Goal: Task Accomplishment & Management: Use online tool/utility

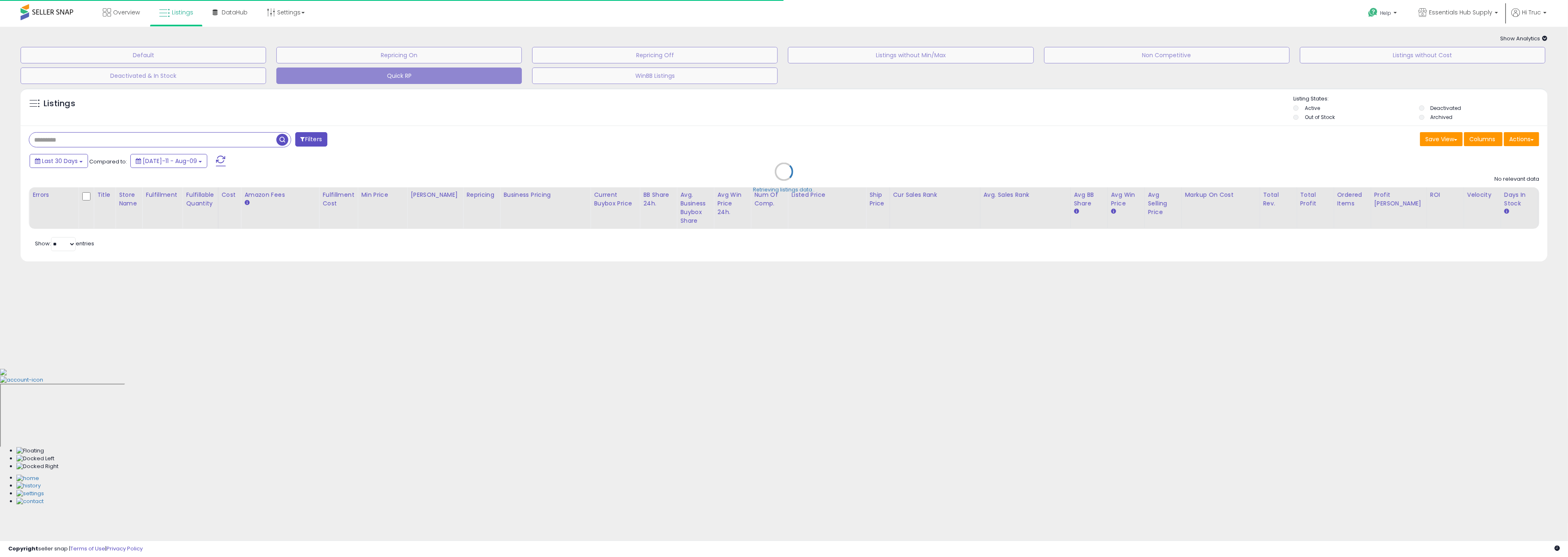
type input "**********"
select select "**"
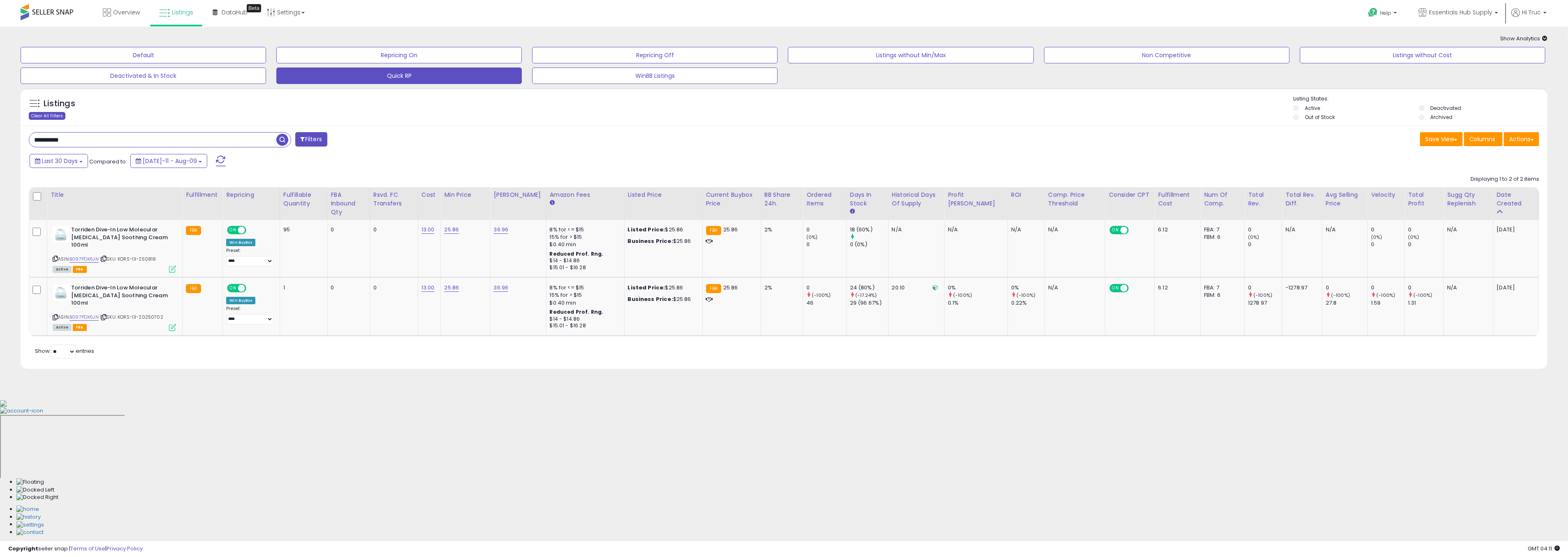
click at [55, 111] on div "Clear All Filters" at bounding box center [47, 115] width 37 height 8
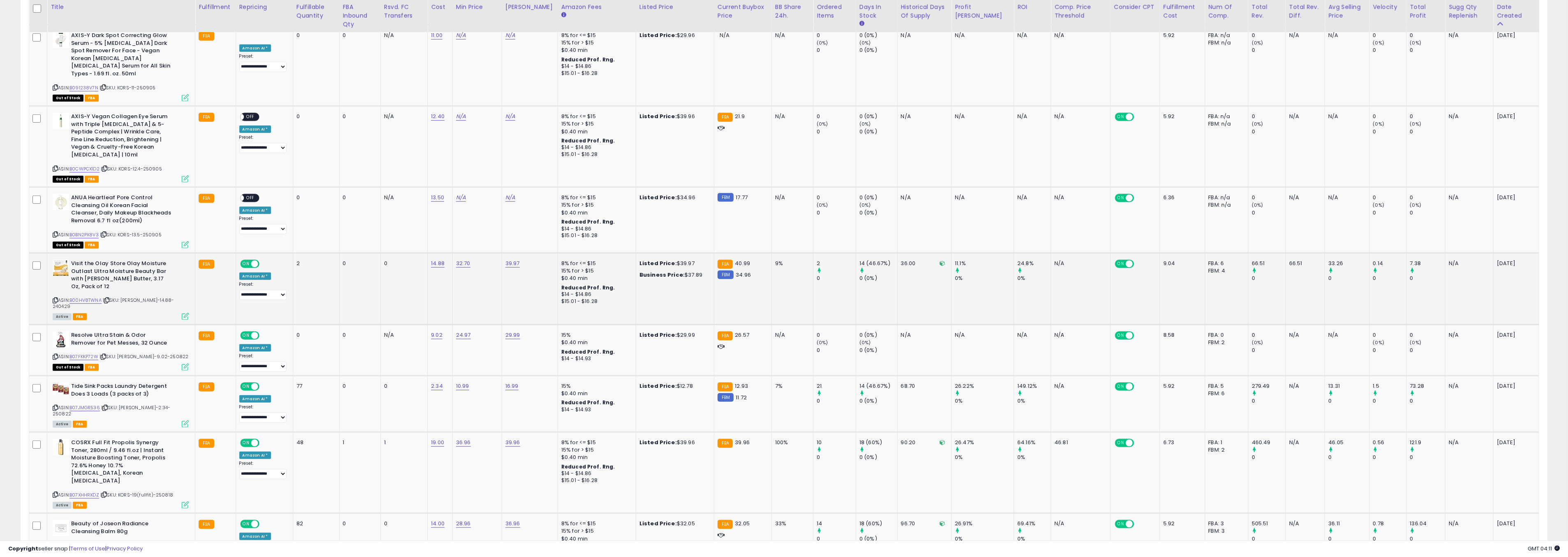
scroll to position [533, 0]
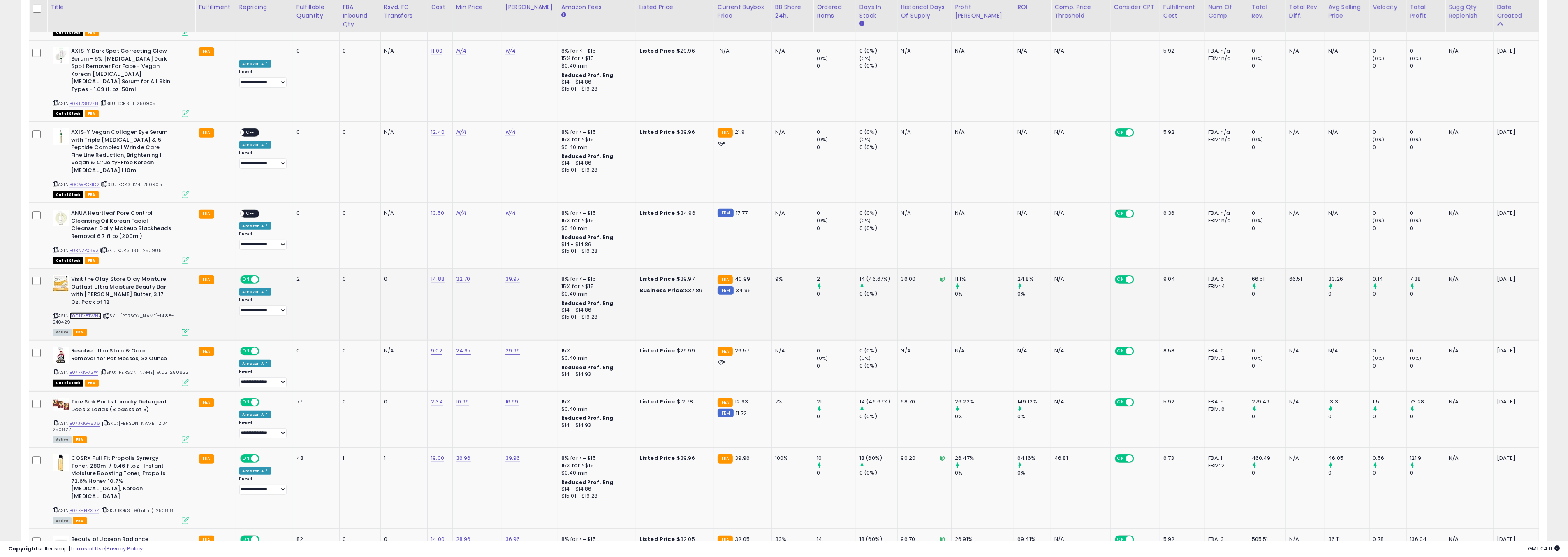
click at [89, 312] on link "B00HV8TWNA" at bounding box center [86, 315] width 32 height 7
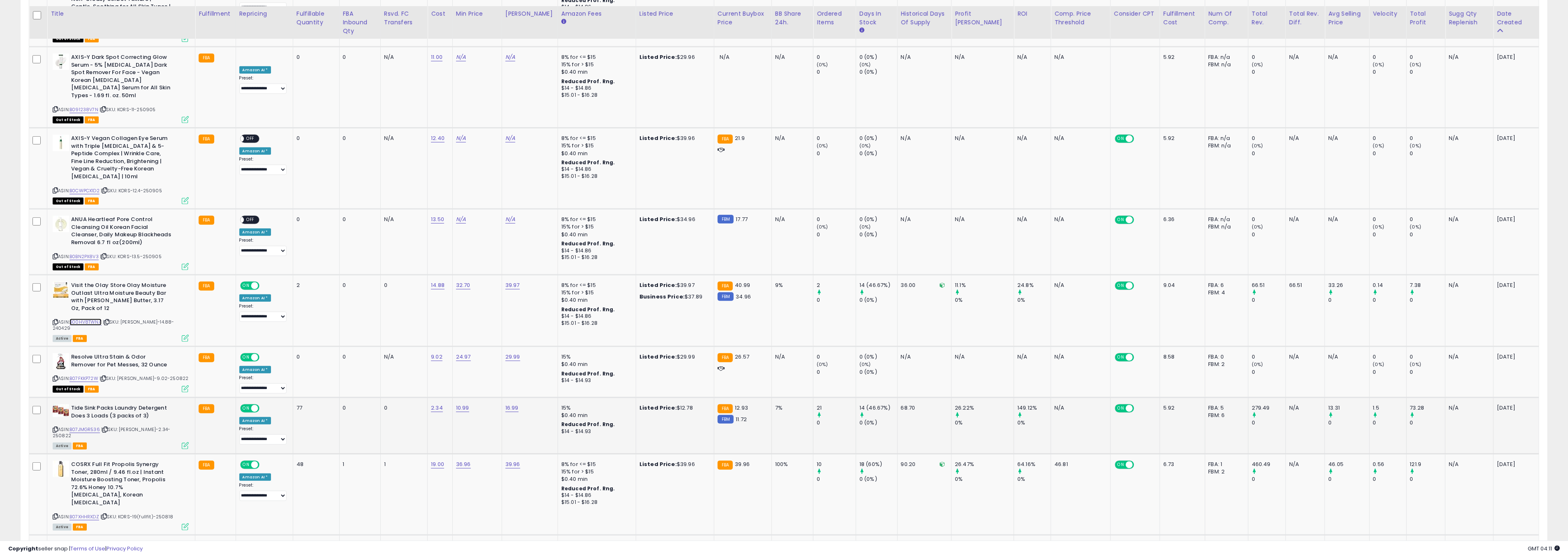
scroll to position [542, 0]
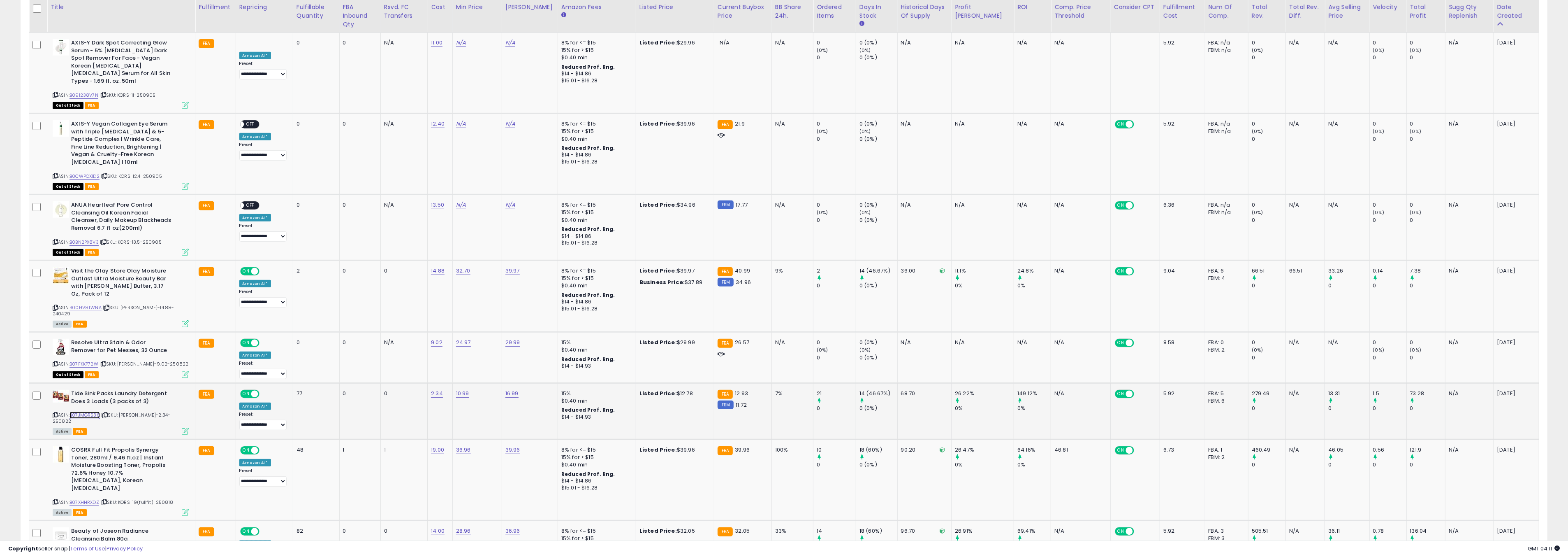
click at [90, 412] on link "B07JMGR536" at bounding box center [85, 415] width 31 height 7
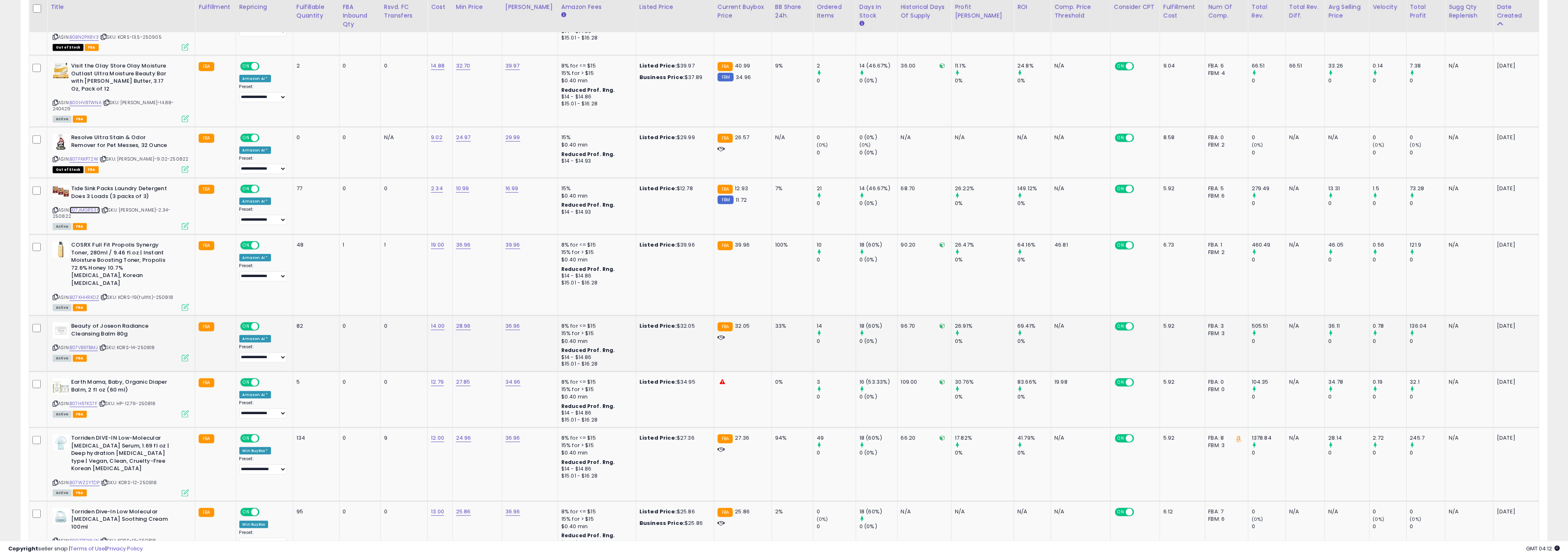
scroll to position [749, 0]
click at [79, 291] on link "B07XHHRXDZ" at bounding box center [85, 294] width 30 height 7
click at [84, 342] on link "B07VB9TBMJ" at bounding box center [84, 345] width 29 height 7
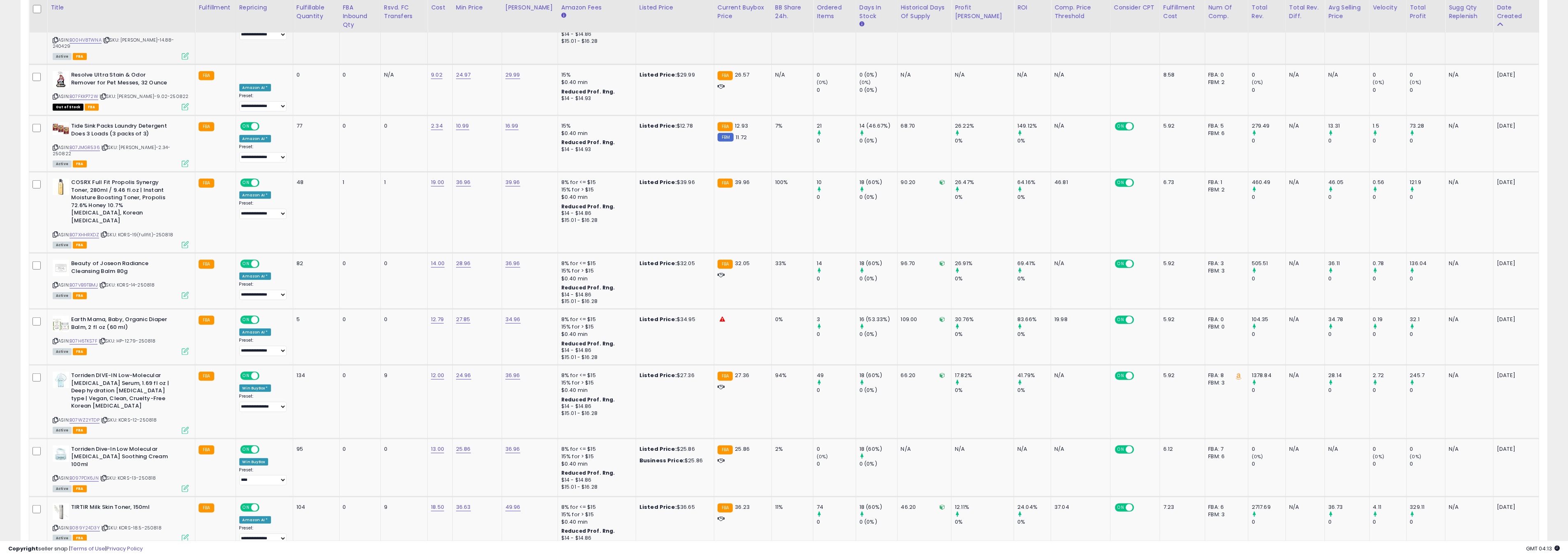
scroll to position [810, 0]
click at [91, 416] on link "B07WZ2YTDP" at bounding box center [85, 419] width 30 height 7
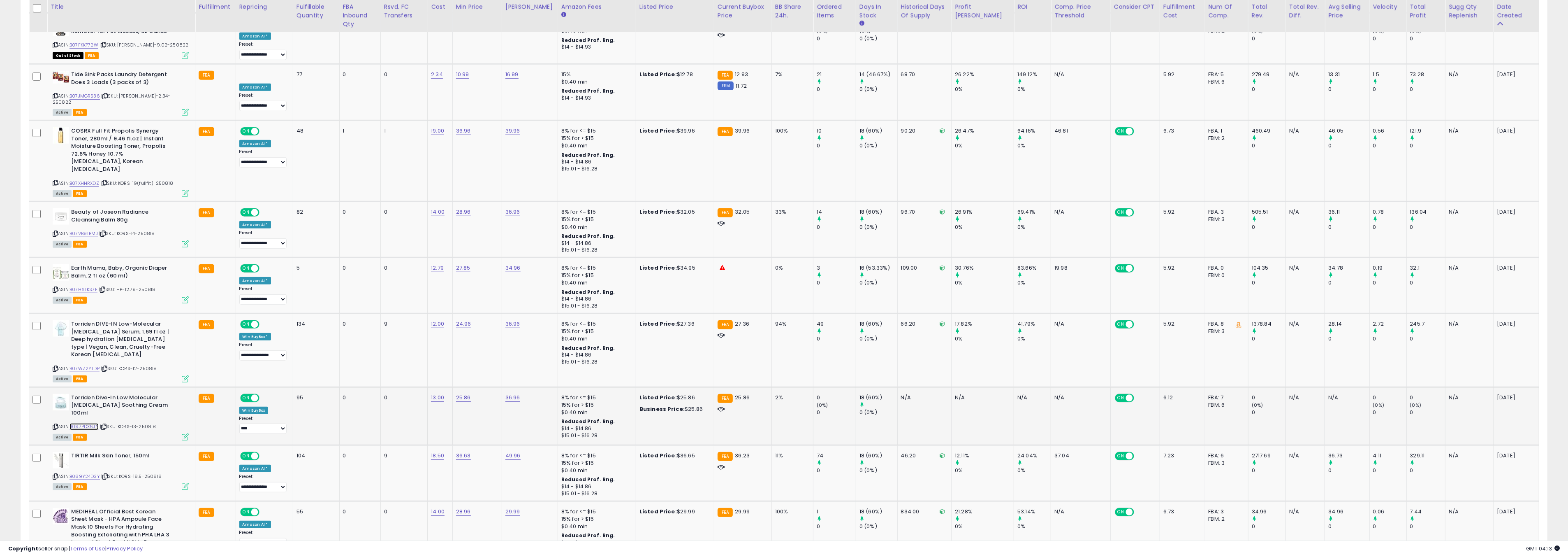
click at [87, 423] on link "B097PDX6JN" at bounding box center [84, 426] width 29 height 7
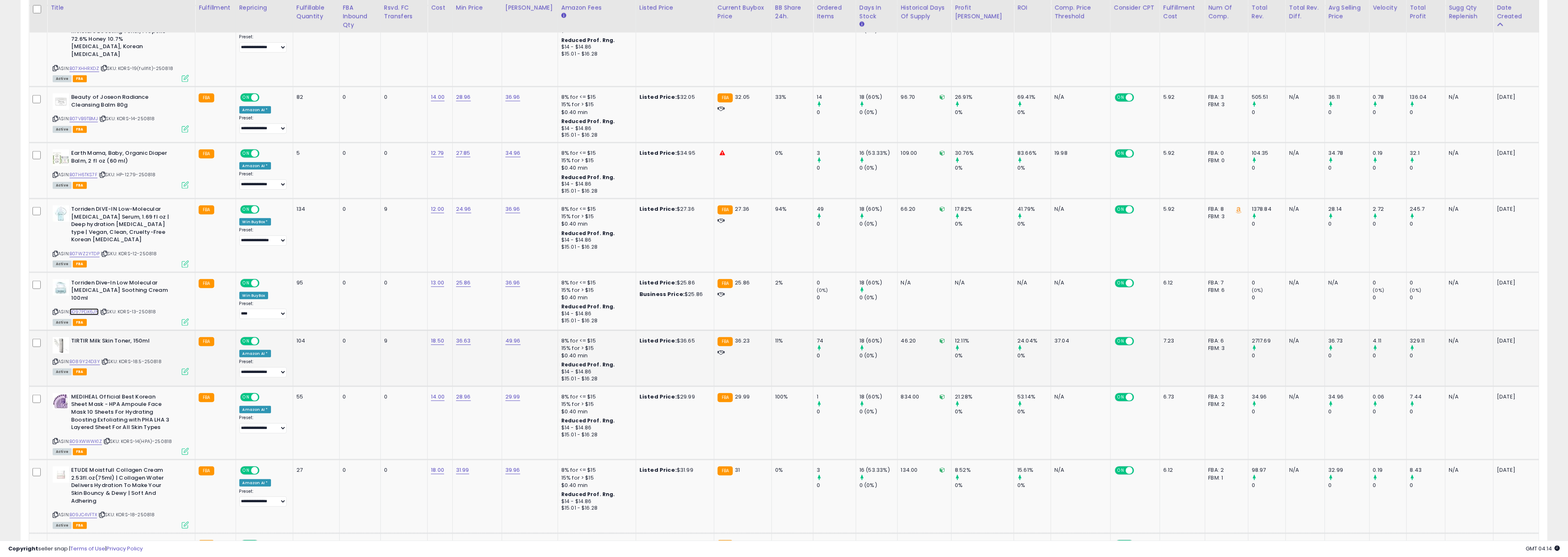
scroll to position [976, 0]
click at [79, 357] on link "B089Y24D3Y" at bounding box center [85, 360] width 31 height 7
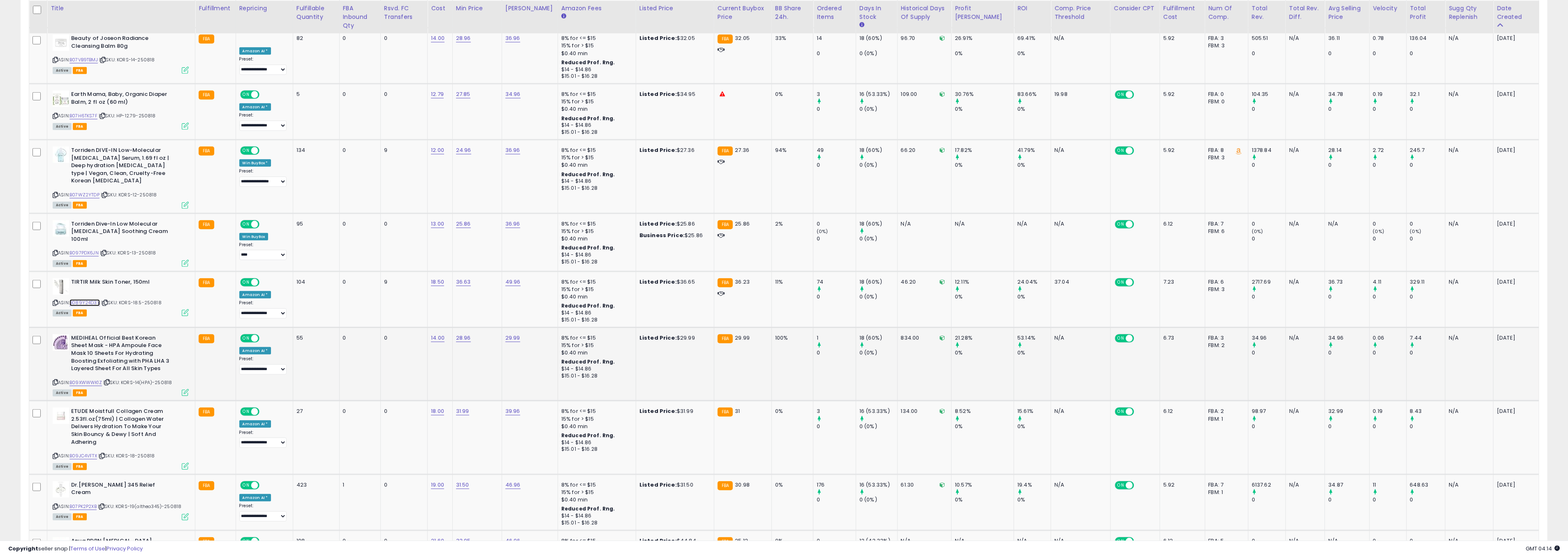
scroll to position [1035, 0]
click at [97, 378] on link "B09XWWWK1Z" at bounding box center [86, 381] width 33 height 7
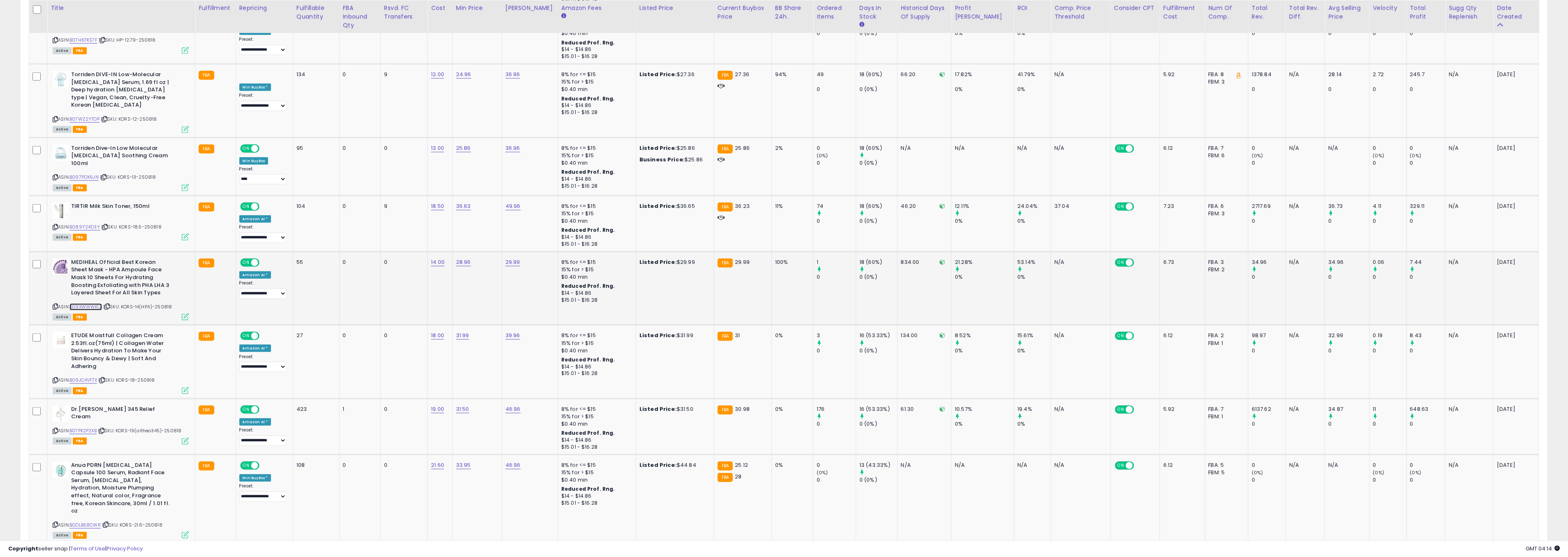
scroll to position [1113, 0]
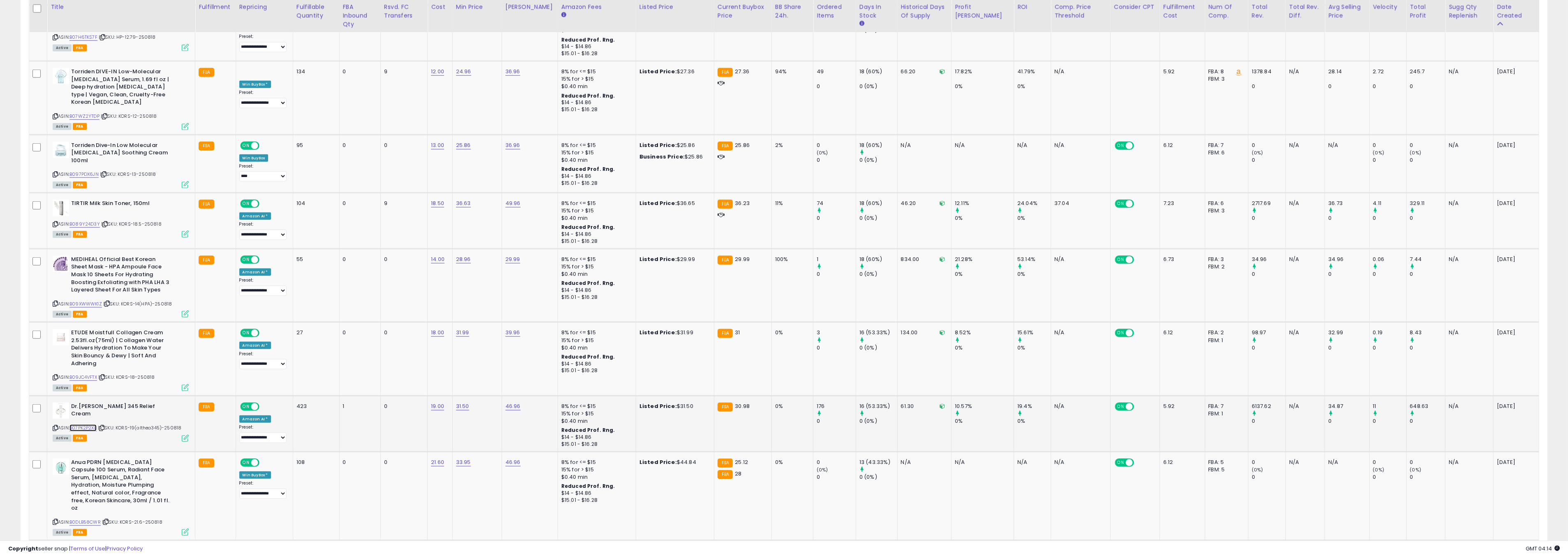
click at [87, 424] on link "B07PK2P2XB" at bounding box center [83, 427] width 27 height 7
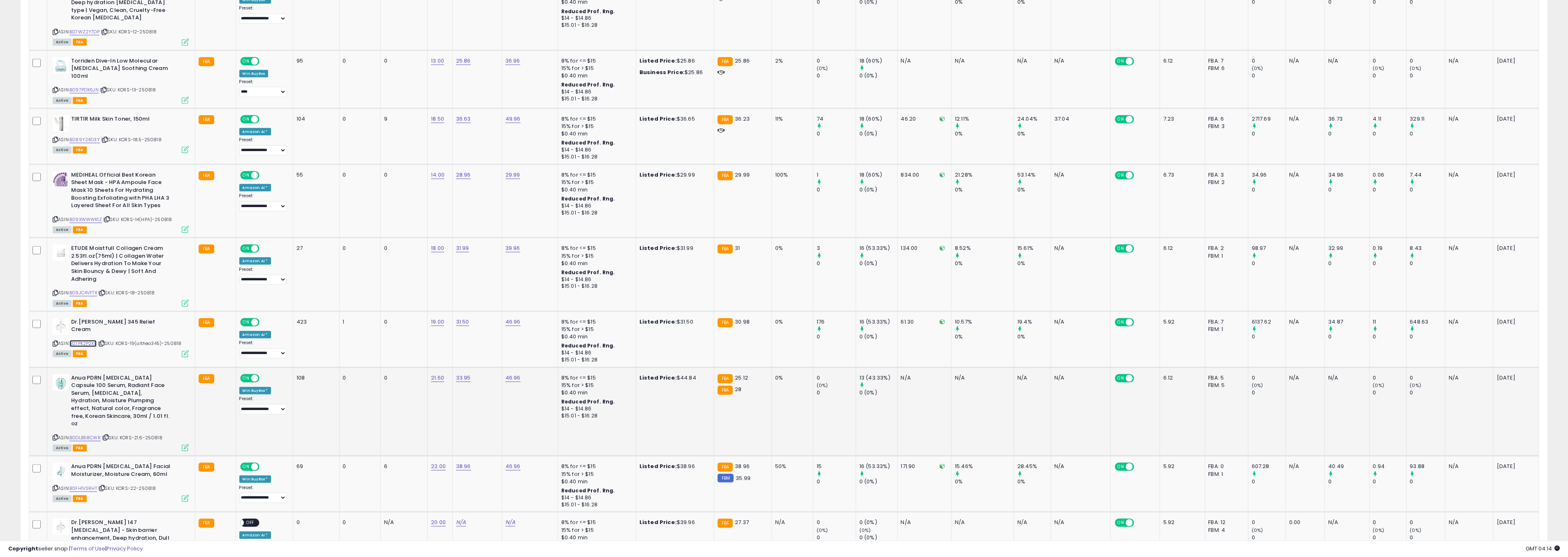
scroll to position [1198, 0]
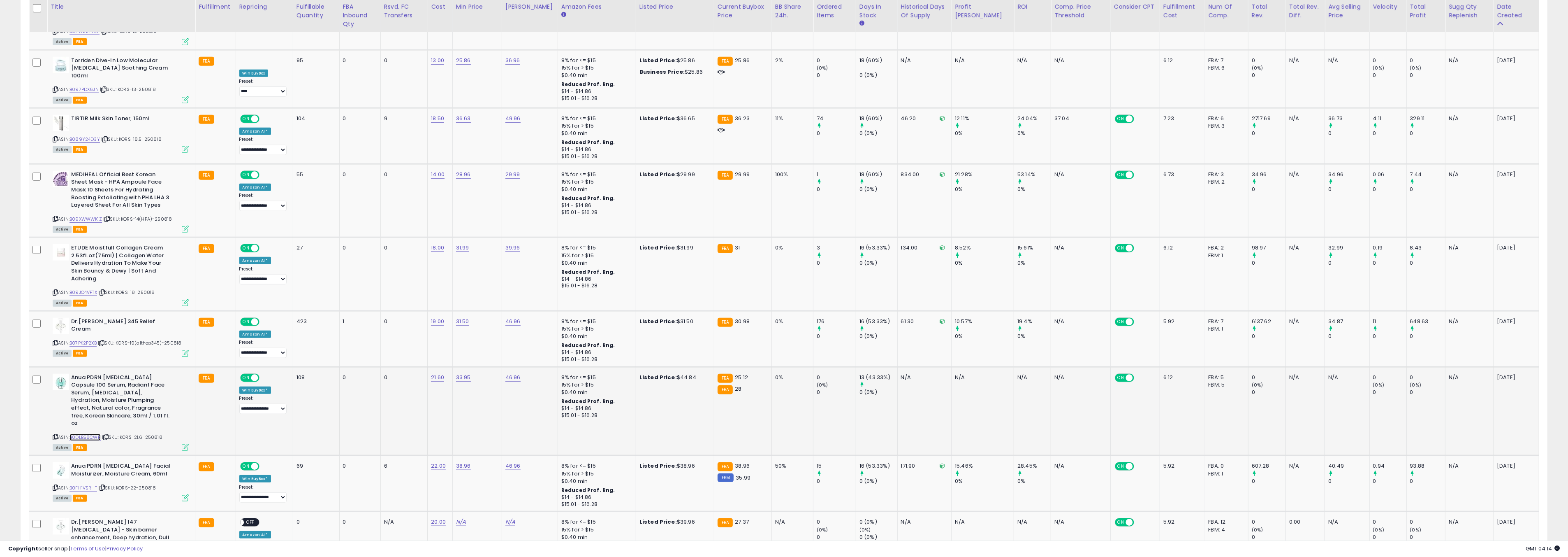
click at [97, 434] on link "B0DLB58CWR" at bounding box center [85, 437] width 31 height 7
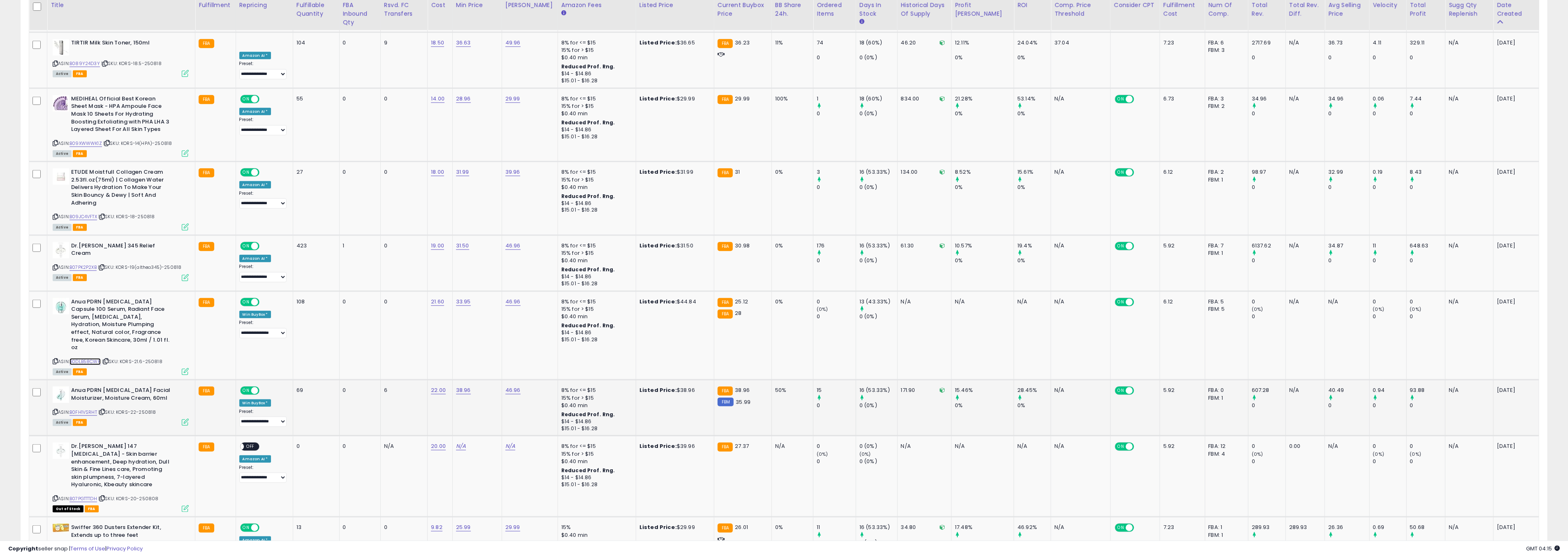
scroll to position [1274, 0]
click at [90, 407] on link "B0FH1VSRHT" at bounding box center [84, 410] width 28 height 7
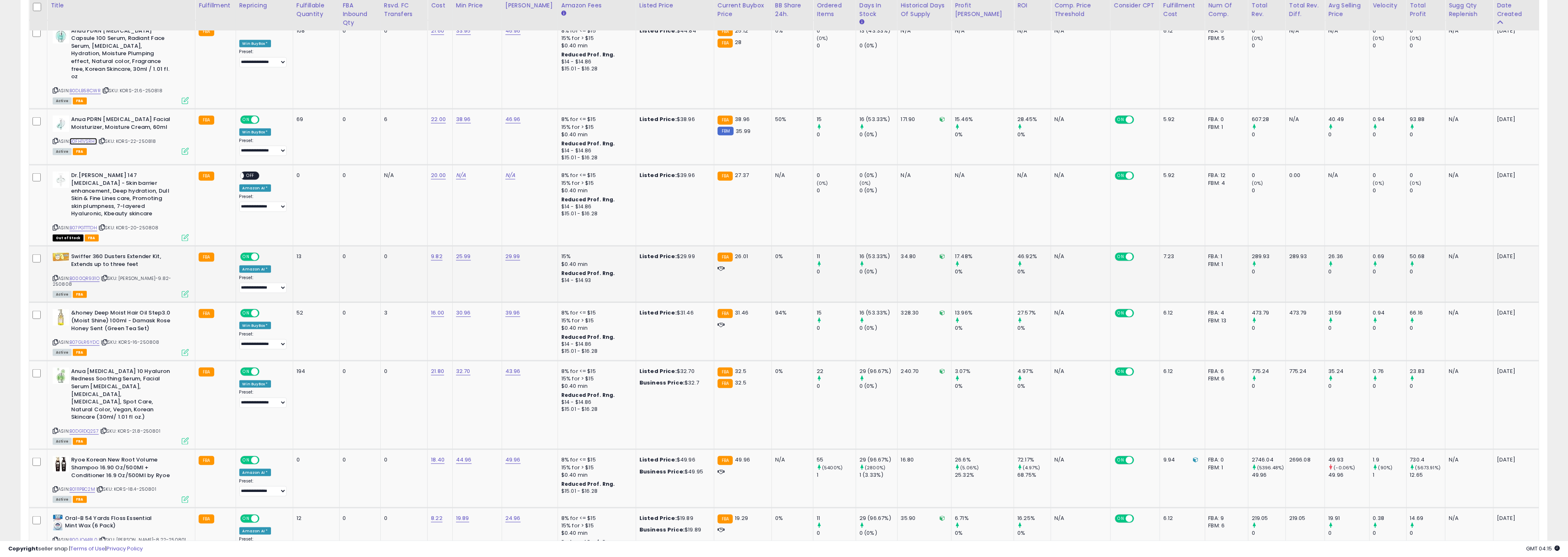
scroll to position [1545, 0]
click at [87, 426] on link "B0DG1DQ2S7" at bounding box center [84, 429] width 29 height 7
click at [468, 366] on link "32.70" at bounding box center [463, 370] width 14 height 8
type input "*****"
click at [494, 277] on icon "submit" at bounding box center [491, 278] width 5 height 5
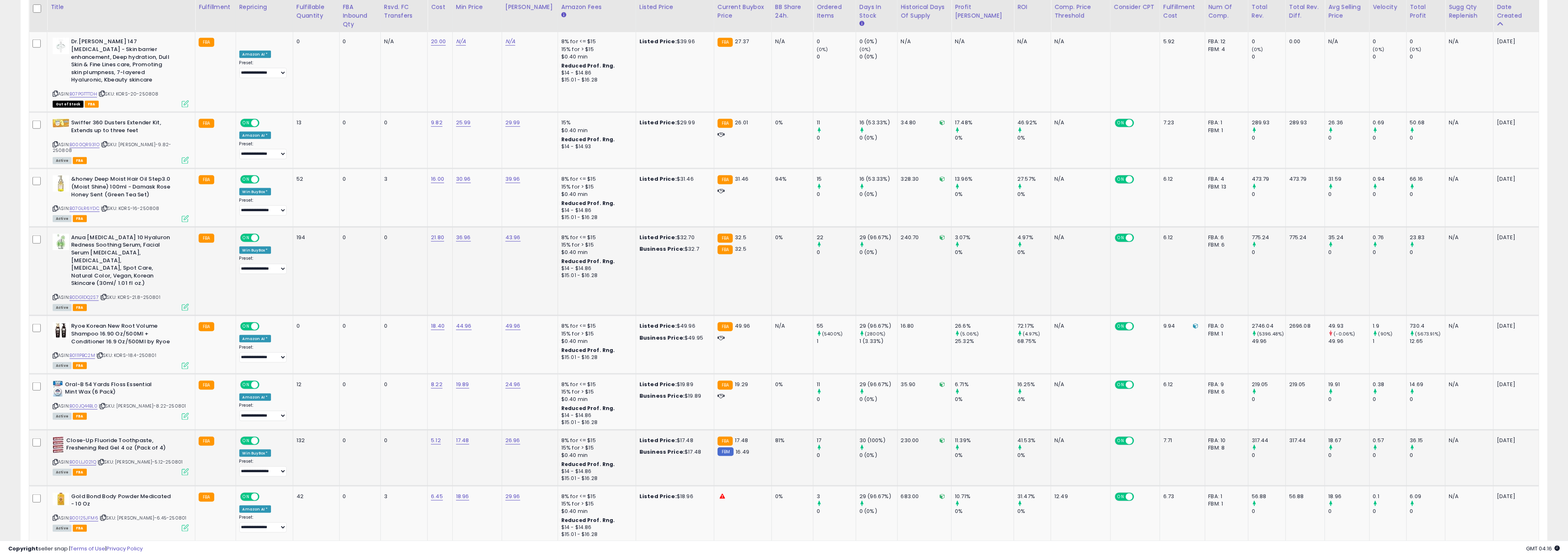
scroll to position [1680, 0]
click at [90, 457] on link "B00LLJ021Q" at bounding box center [83, 460] width 27 height 7
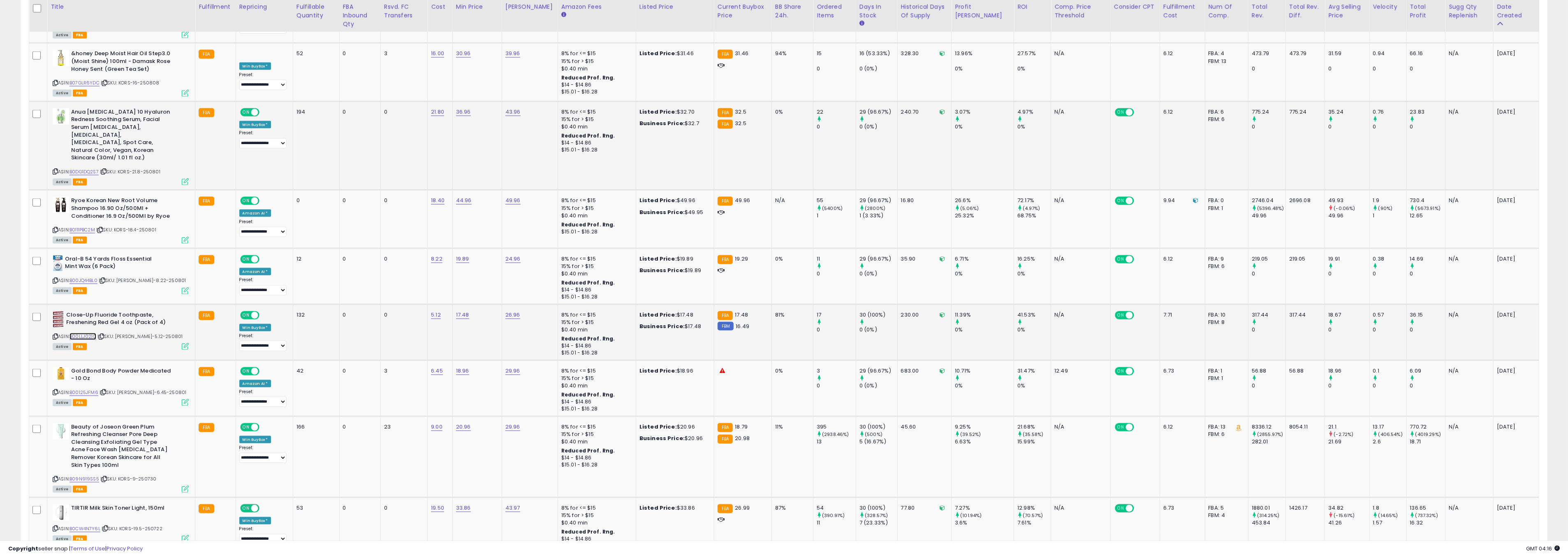
scroll to position [1803, 0]
click at [89, 474] on link "B09N919SS5" at bounding box center [85, 477] width 30 height 7
click at [470, 422] on link "20.96" at bounding box center [463, 426] width 15 height 8
type input "*****"
click at [499, 326] on button "submit" at bounding box center [492, 326] width 14 height 12
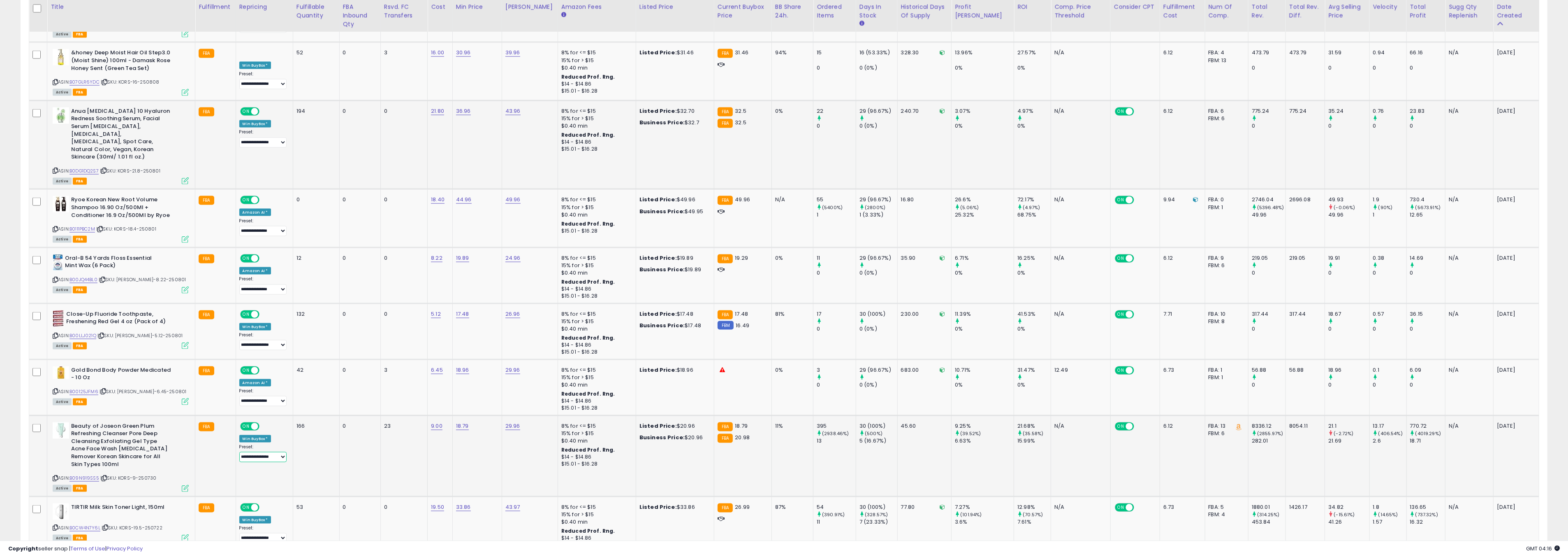
click at [270, 452] on select "**********" at bounding box center [263, 457] width 48 height 10
select select "****"
click at [240, 452] on select "**********" at bounding box center [263, 457] width 48 height 10
click at [182, 484] on icon at bounding box center [185, 487] width 7 height 7
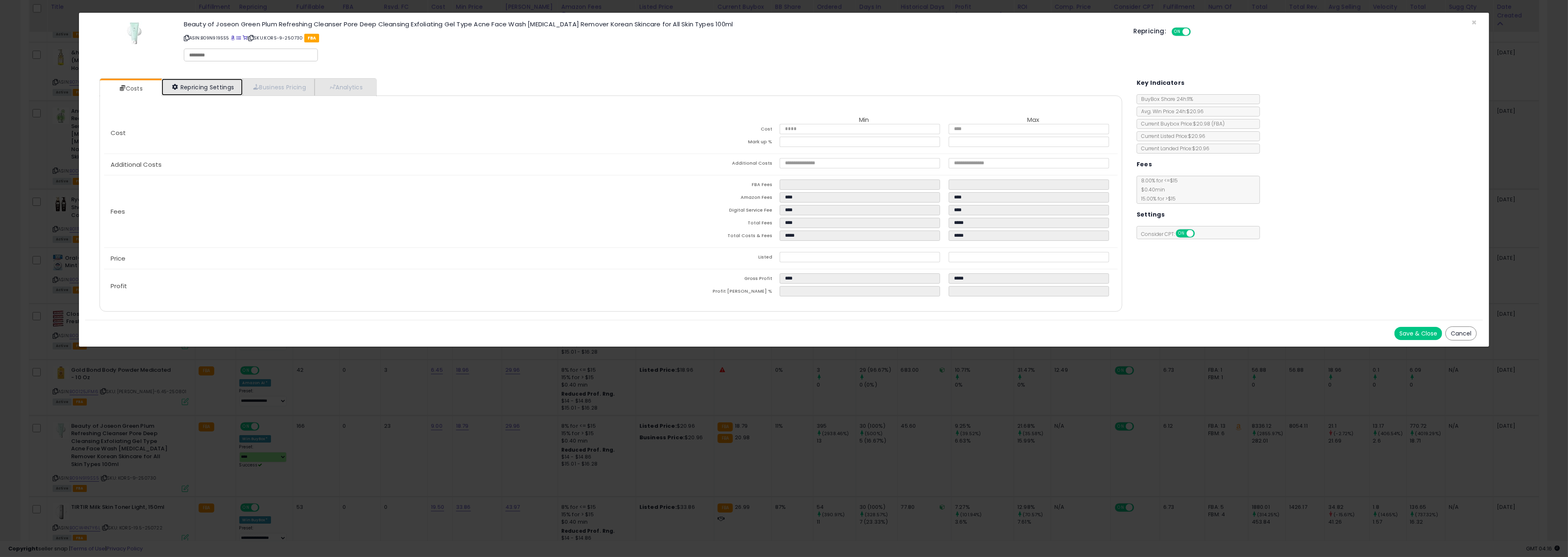
drag, startPoint x: 216, startPoint y: 90, endPoint x: 215, endPoint y: 104, distance: 14.0
click at [216, 90] on link "Repricing Settings" at bounding box center [203, 87] width 82 height 17
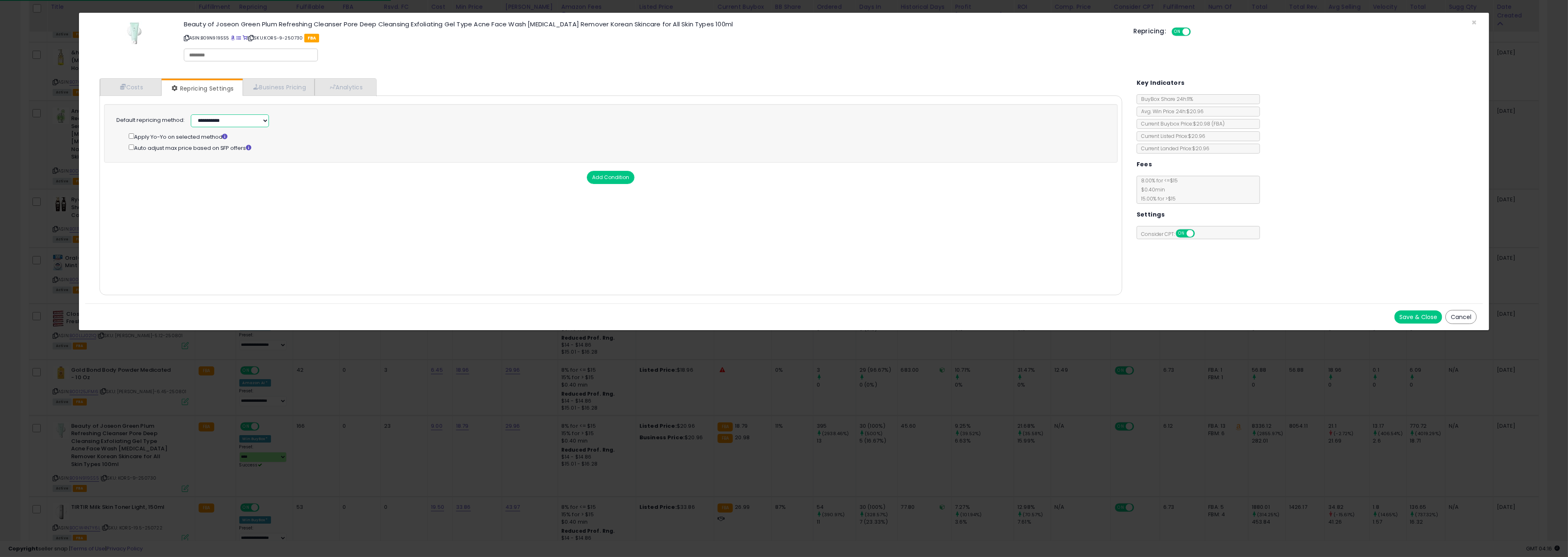
click at [214, 125] on select "**********" at bounding box center [230, 120] width 79 height 13
select select "******"
click at [191, 114] on select "**********" at bounding box center [230, 120] width 79 height 13
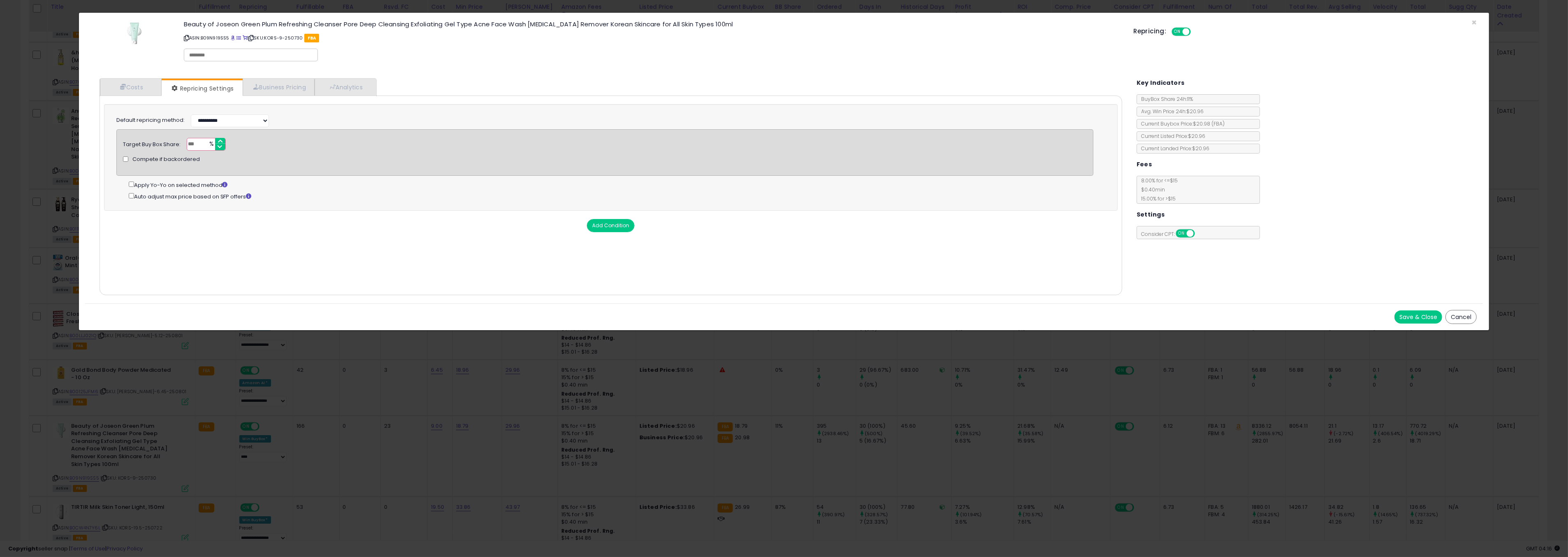
click at [1408, 310] on button "Save & Close" at bounding box center [1418, 316] width 48 height 13
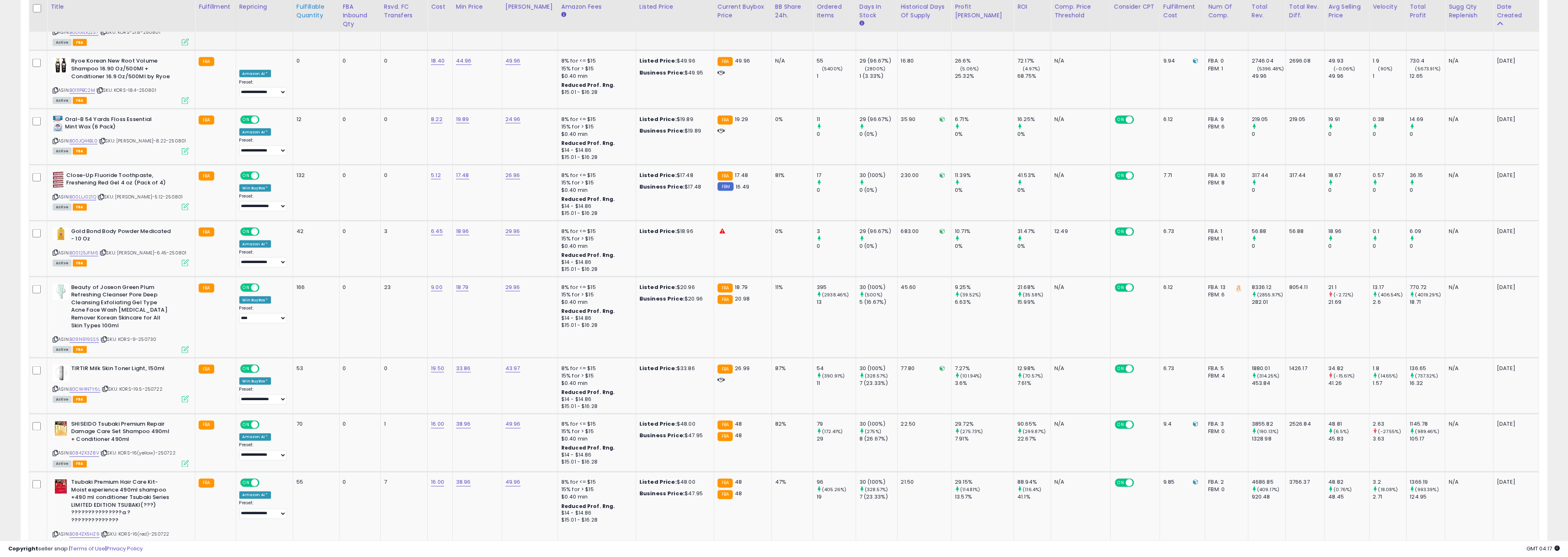
scroll to position [2010, 0]
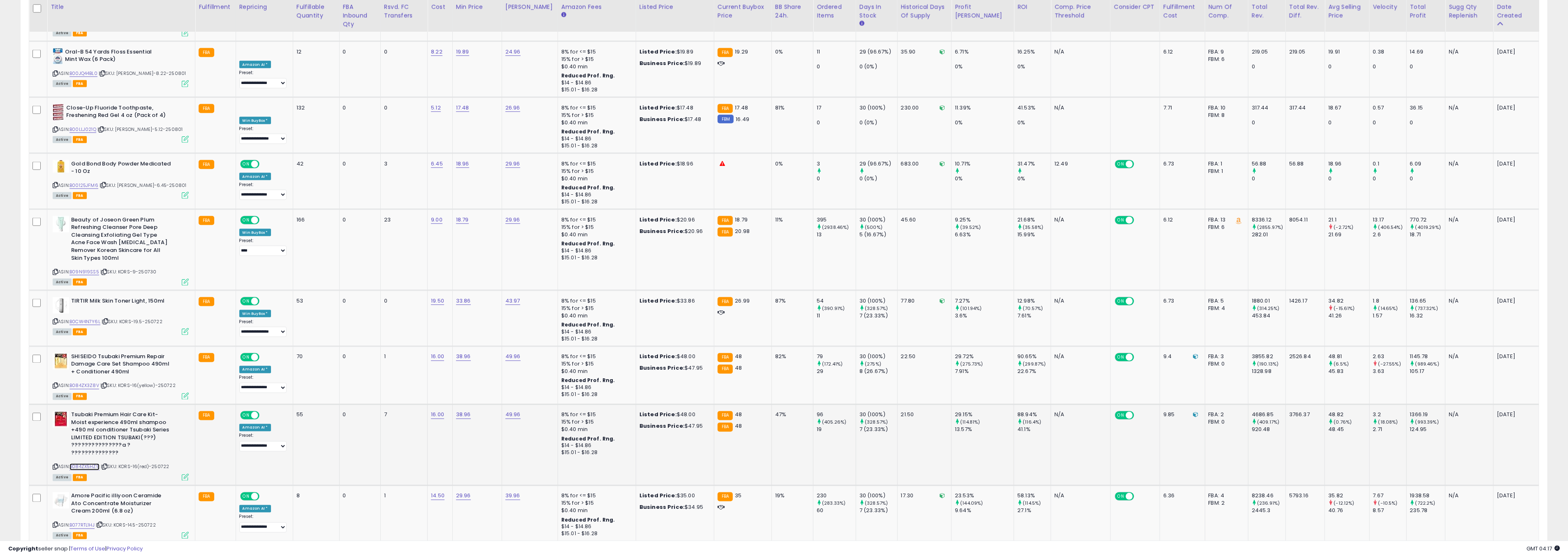
click at [87, 464] on link "B084ZX5HZ9" at bounding box center [85, 466] width 30 height 7
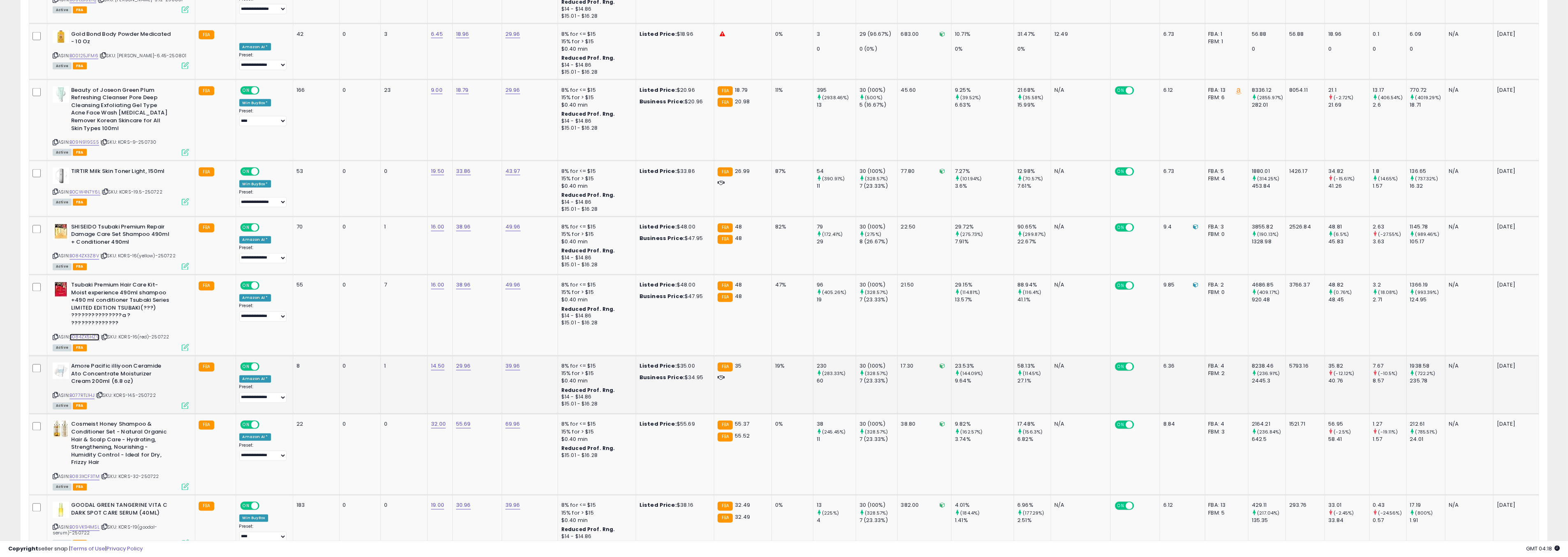
scroll to position [2153, 0]
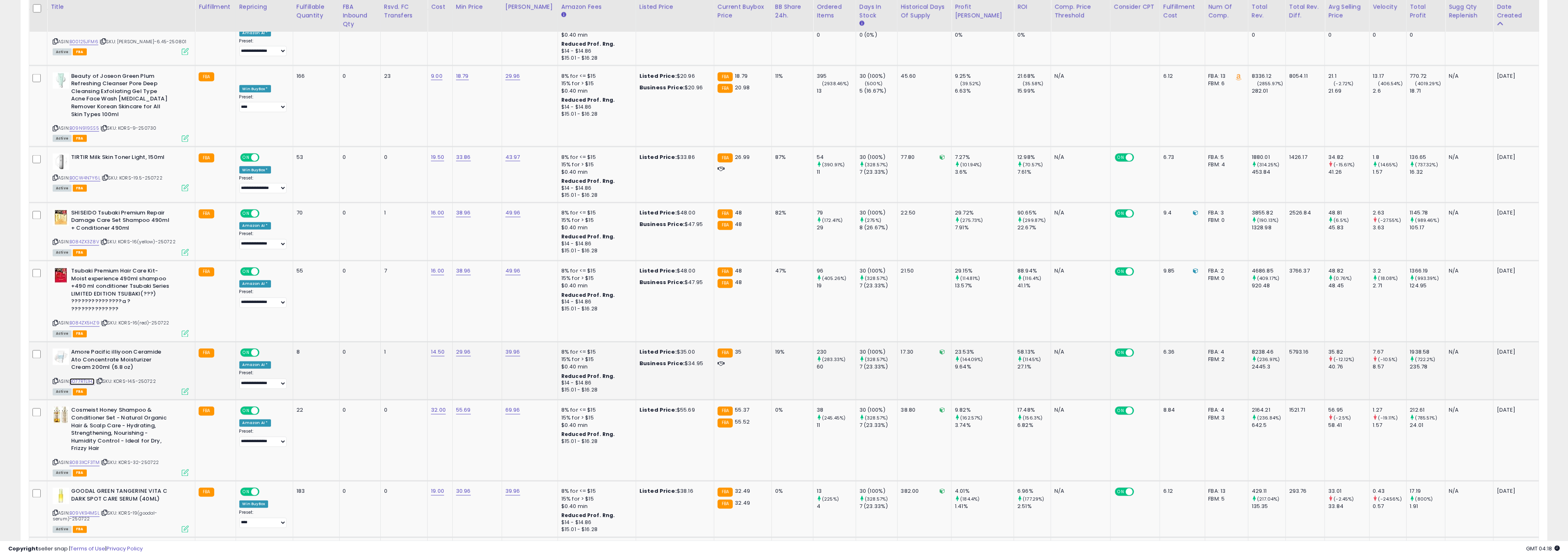
click at [84, 378] on link "B077RTL1HJ" at bounding box center [82, 381] width 25 height 7
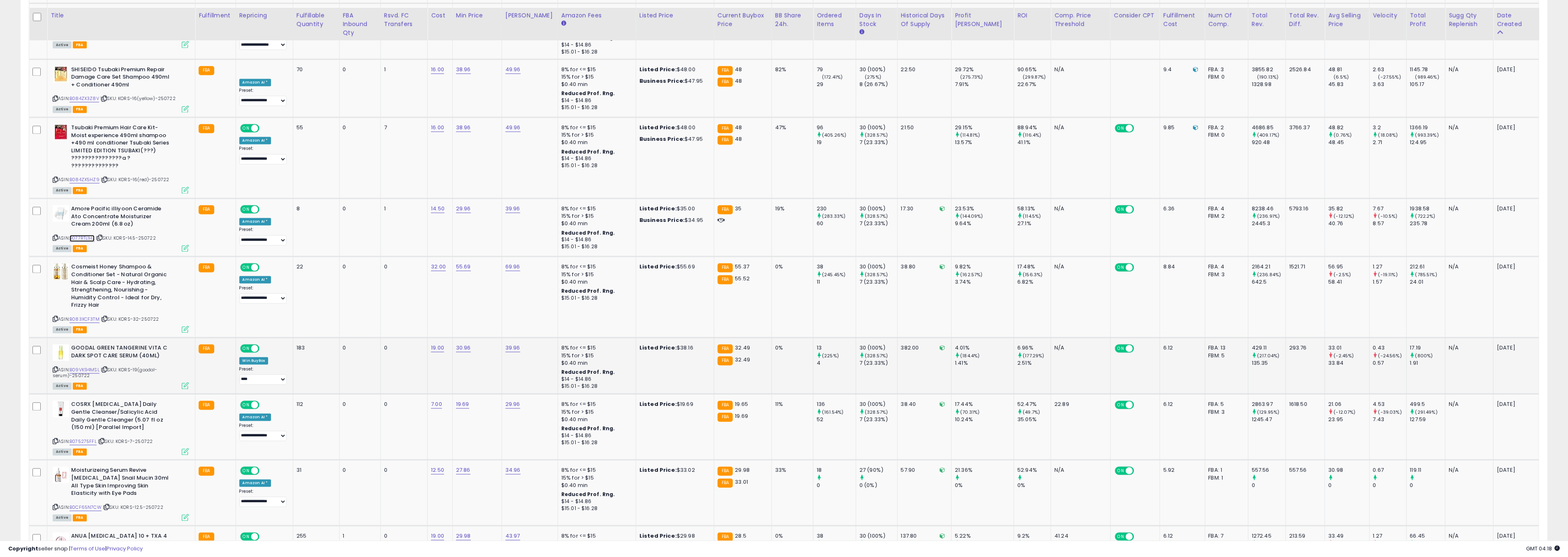
scroll to position [2314, 0]
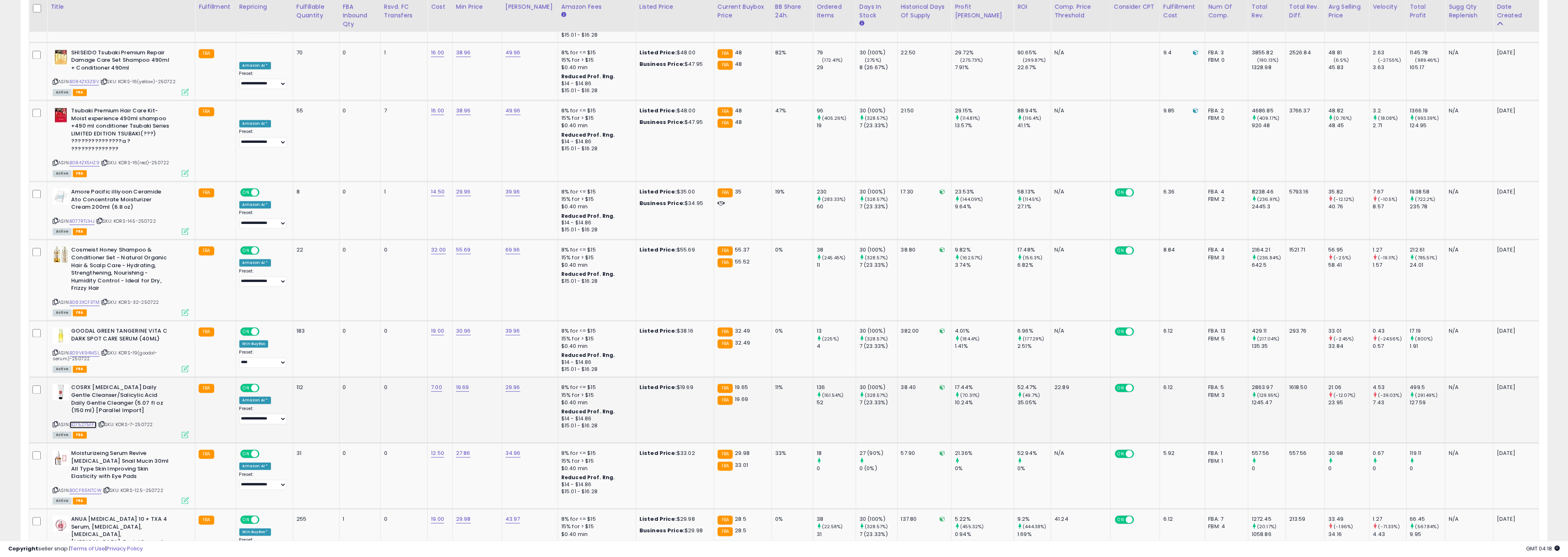
click at [87, 421] on link "B075275FFL" at bounding box center [83, 424] width 27 height 7
click at [462, 383] on link "19.69" at bounding box center [462, 387] width 13 height 8
type input "*****"
click at [494, 279] on icon "submit" at bounding box center [491, 278] width 5 height 5
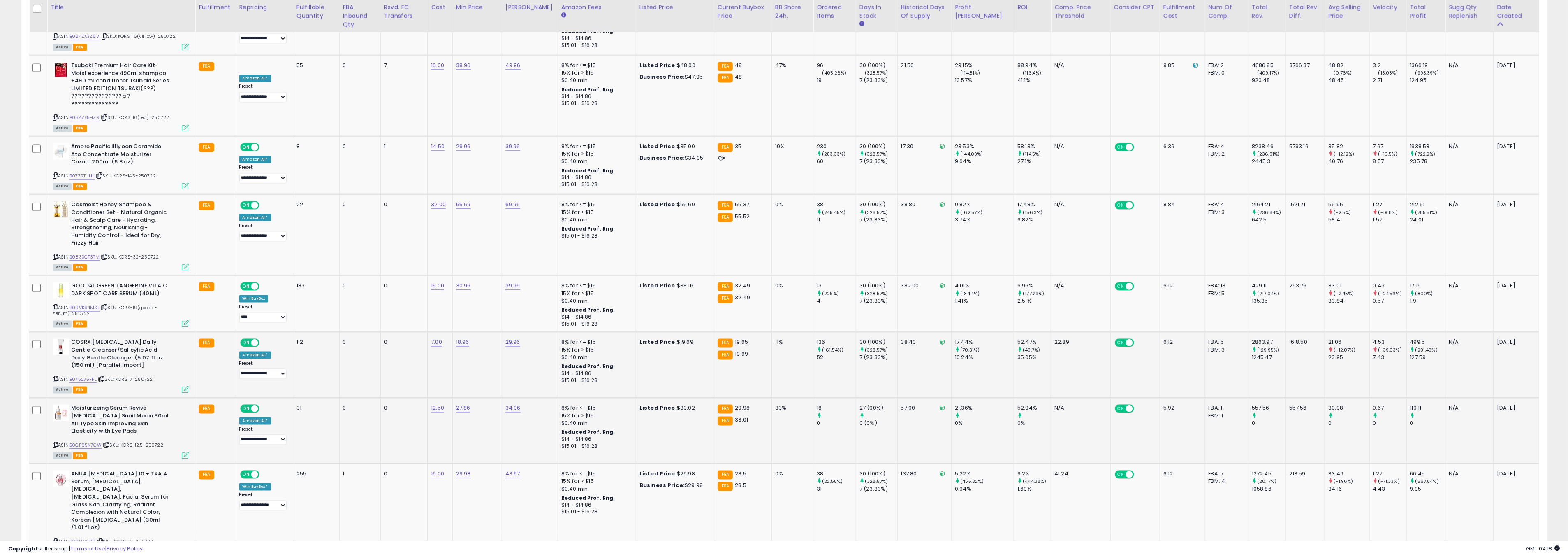
scroll to position [2369, 0]
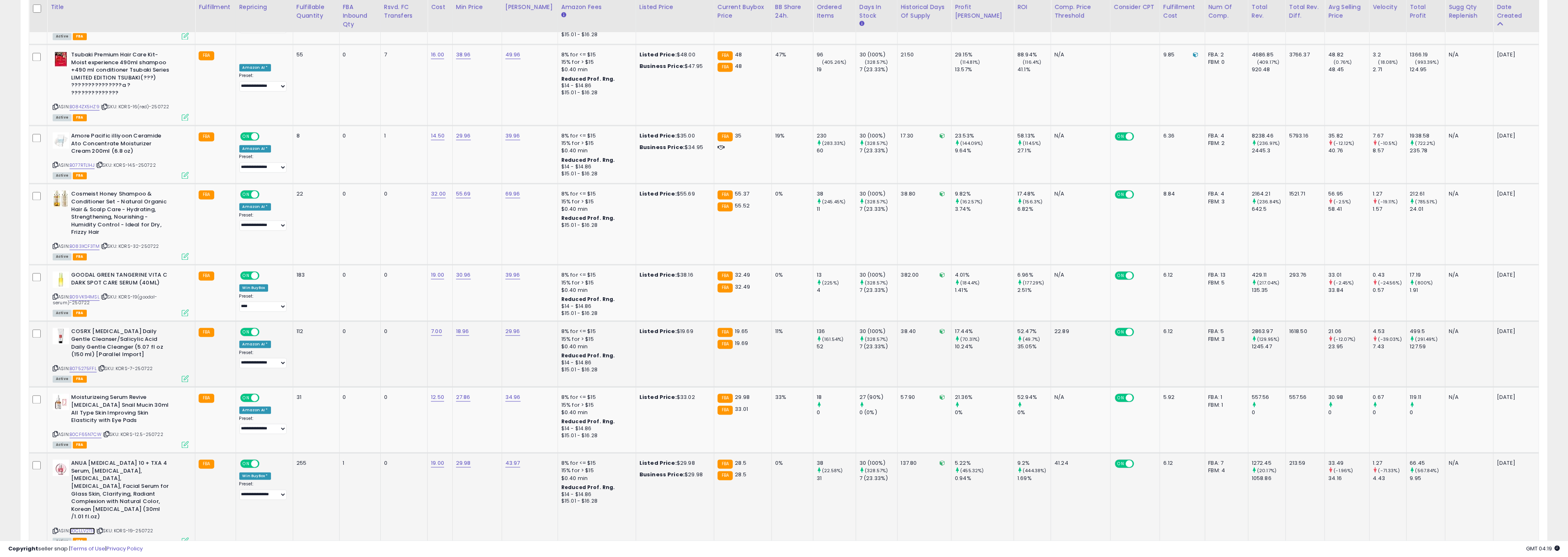
click at [88, 527] on link "B0CLLV2T1P" at bounding box center [83, 530] width 26 height 7
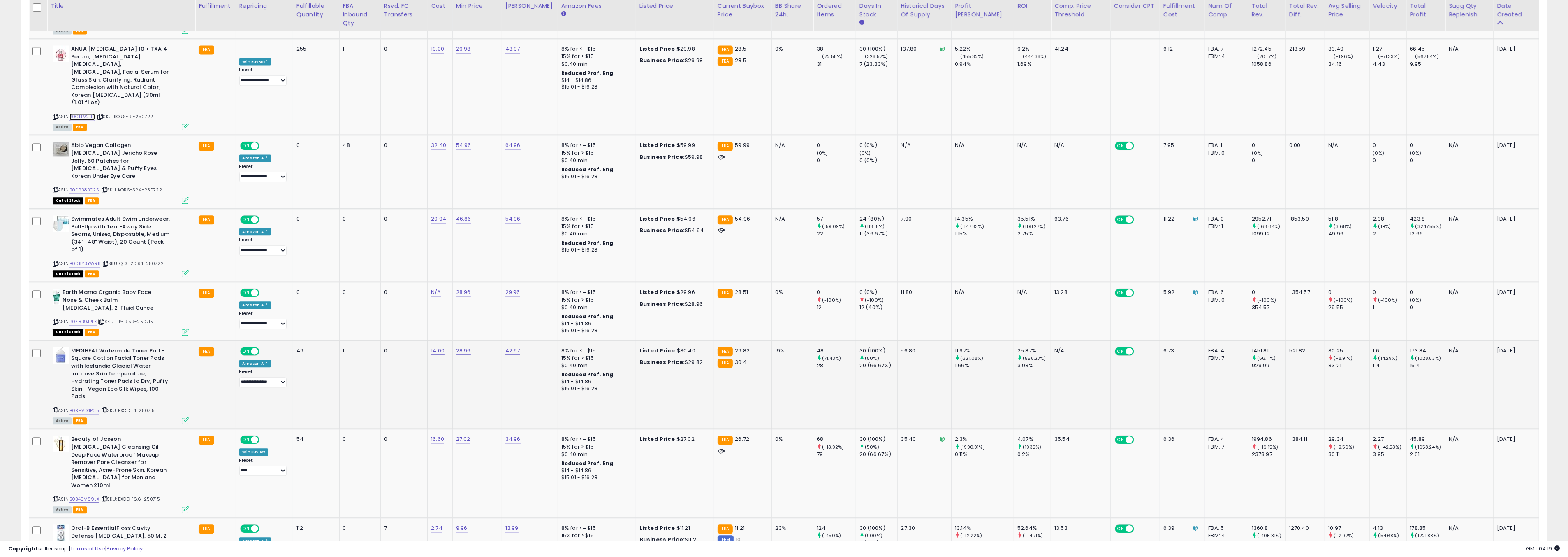
scroll to position [2782, 0]
click at [92, 496] on link "B0B45M89LX" at bounding box center [85, 499] width 30 height 7
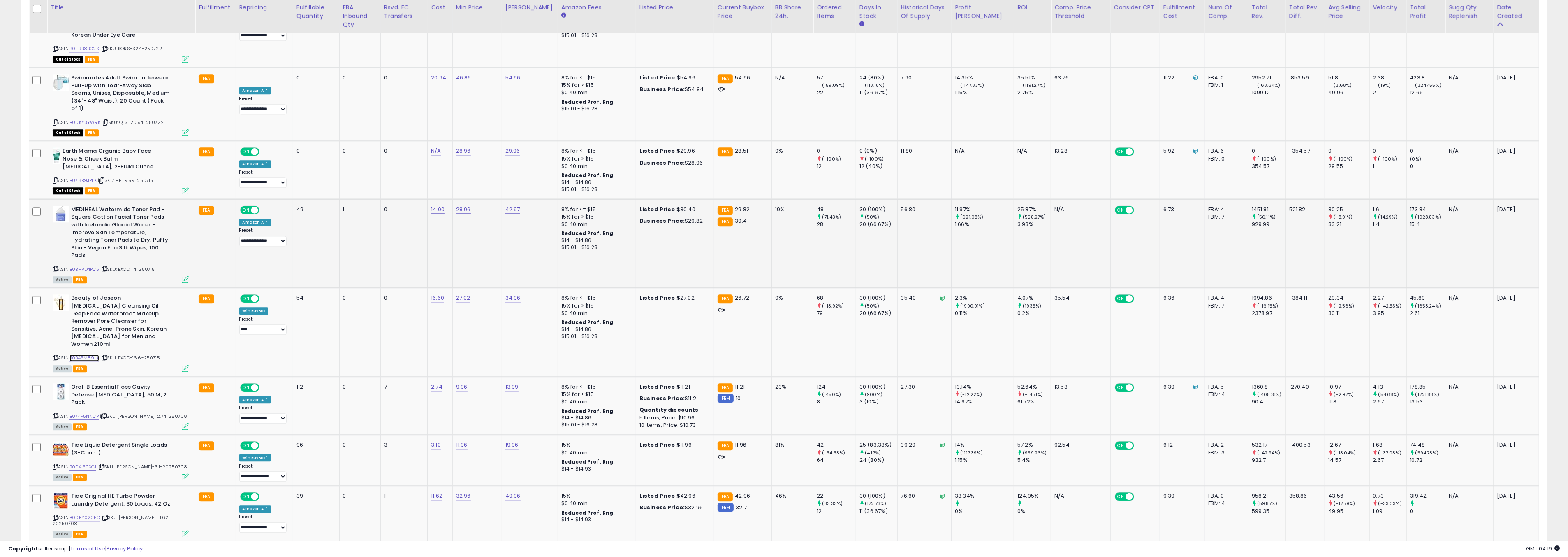
scroll to position [2926, 0]
click at [91, 462] on link "B004I50XCI" at bounding box center [83, 464] width 27 height 7
click at [93, 462] on link "B004I50XCI" at bounding box center [83, 464] width 27 height 7
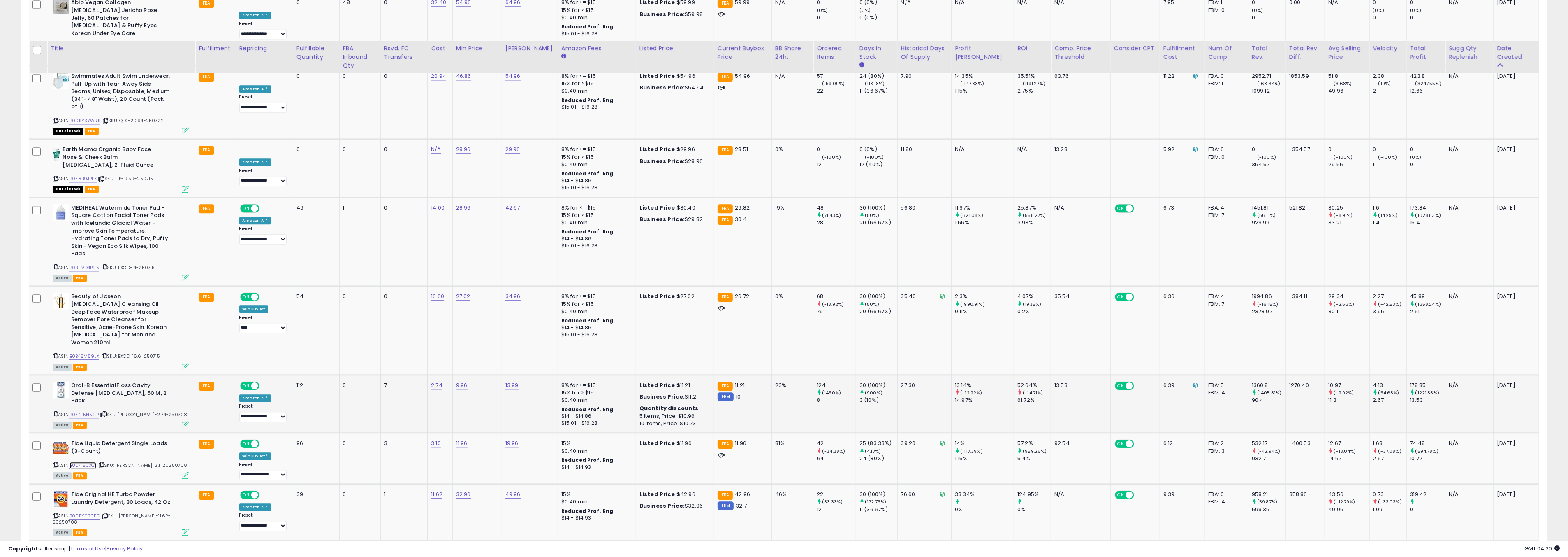
scroll to position [2968, 0]
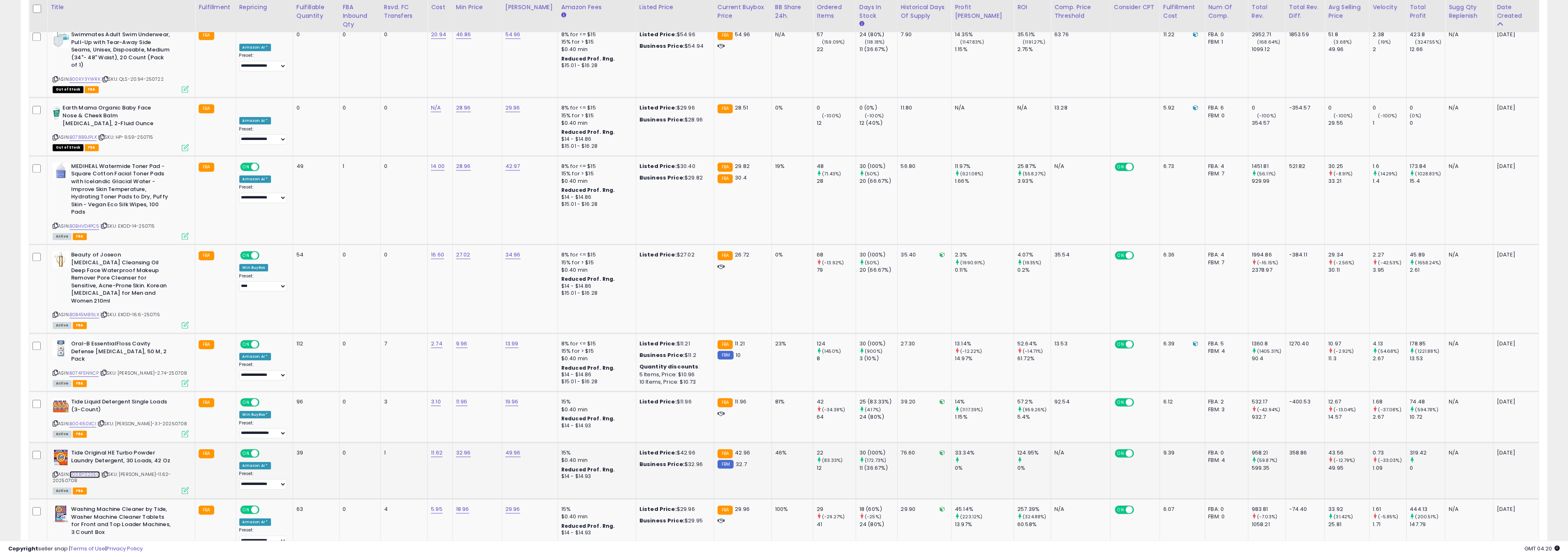
click at [81, 470] on link "B00BY020EO" at bounding box center [85, 473] width 31 height 7
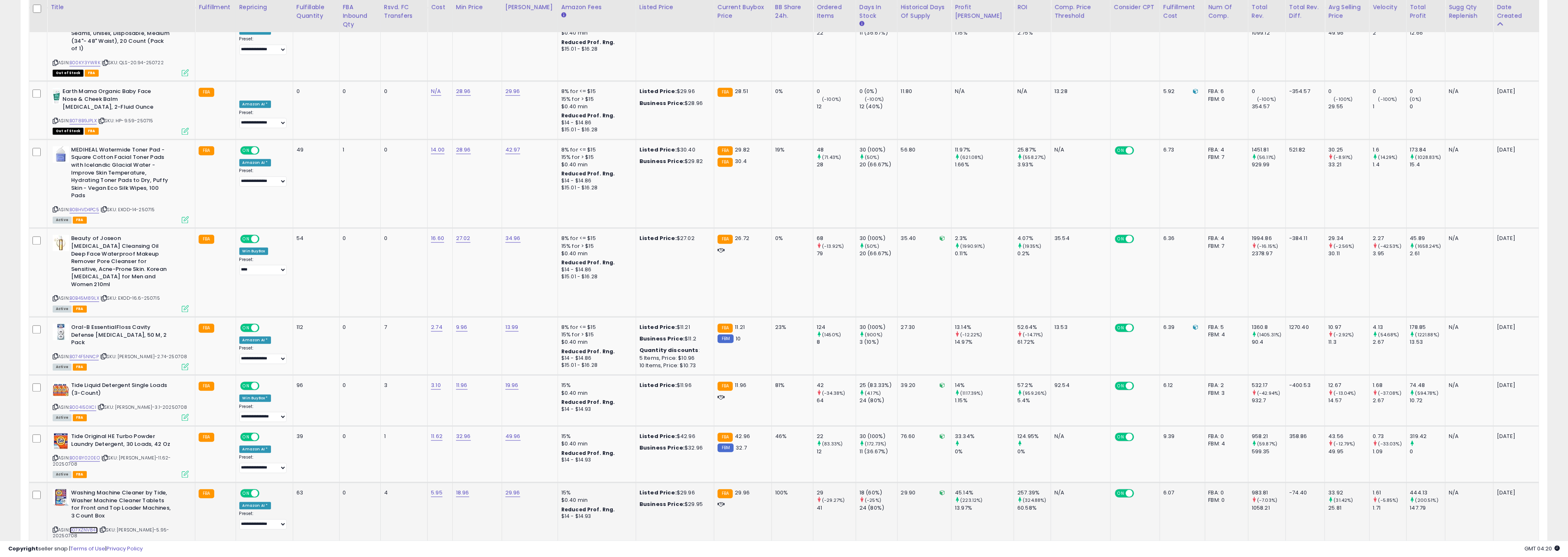
click at [79, 526] on link "B07XZNV84L" at bounding box center [84, 529] width 29 height 7
drag, startPoint x: 1462, startPoint y: 501, endPoint x: 1457, endPoint y: 502, distance: 5.1
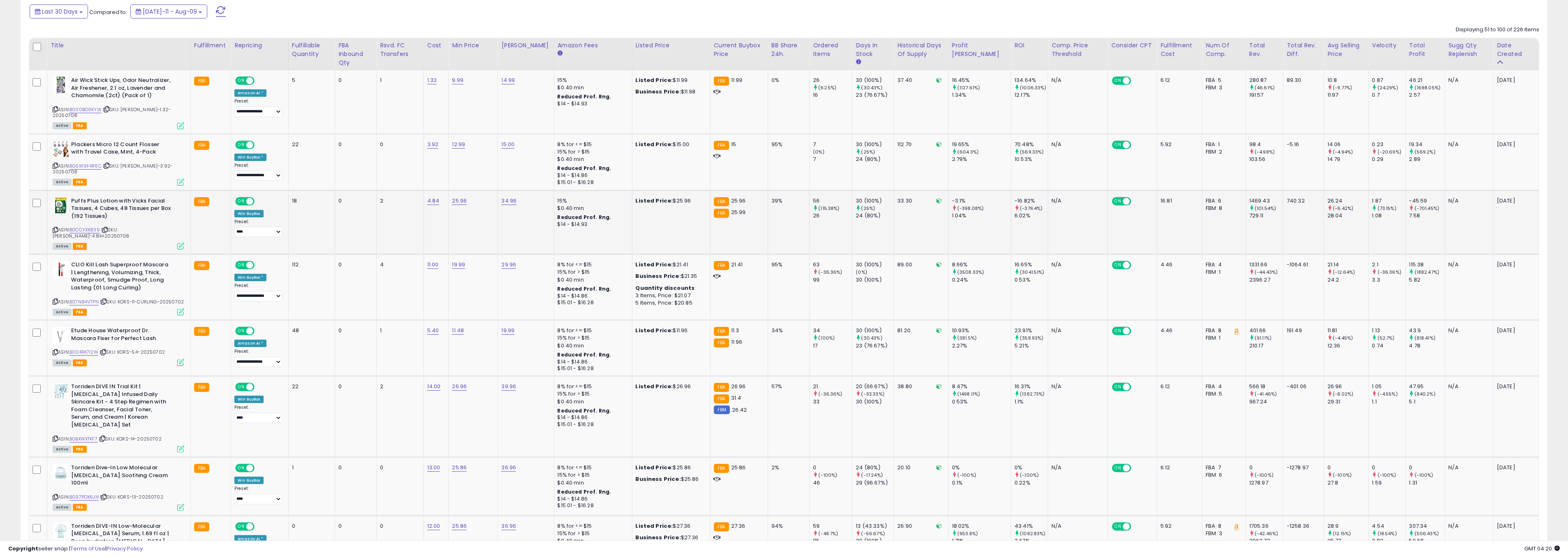
scroll to position [150, 0]
click at [92, 225] on link "B0CCYXX839" at bounding box center [85, 228] width 31 height 7
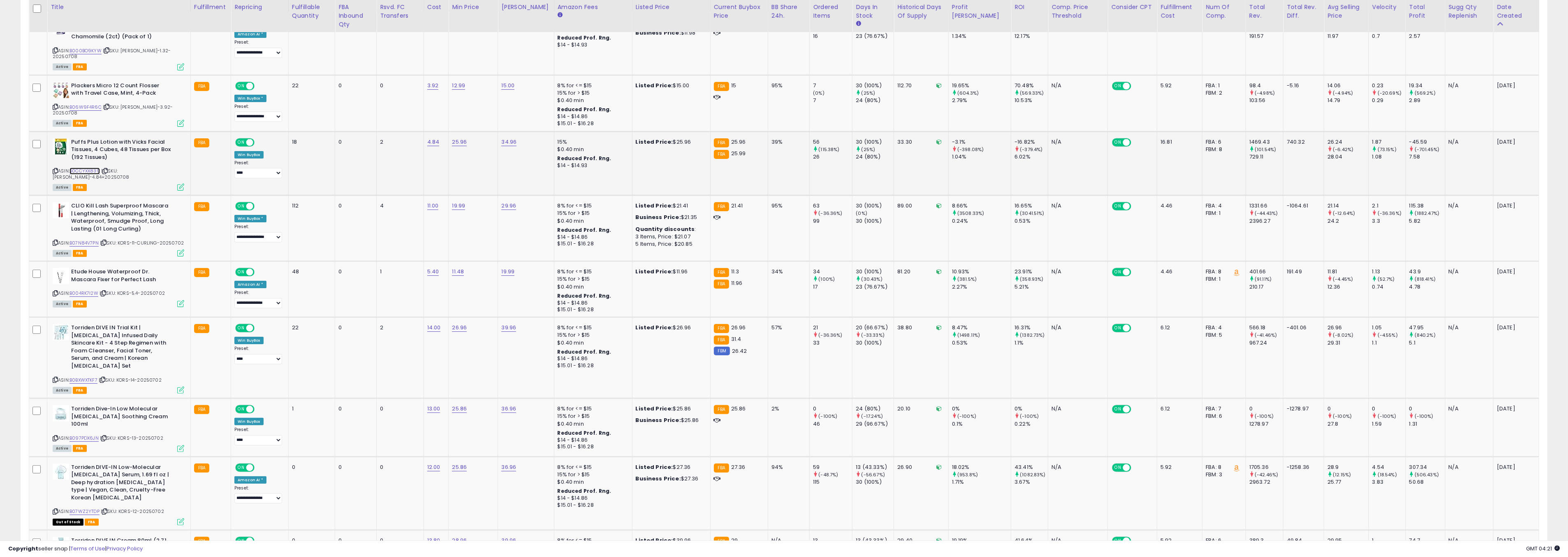
scroll to position [204, 0]
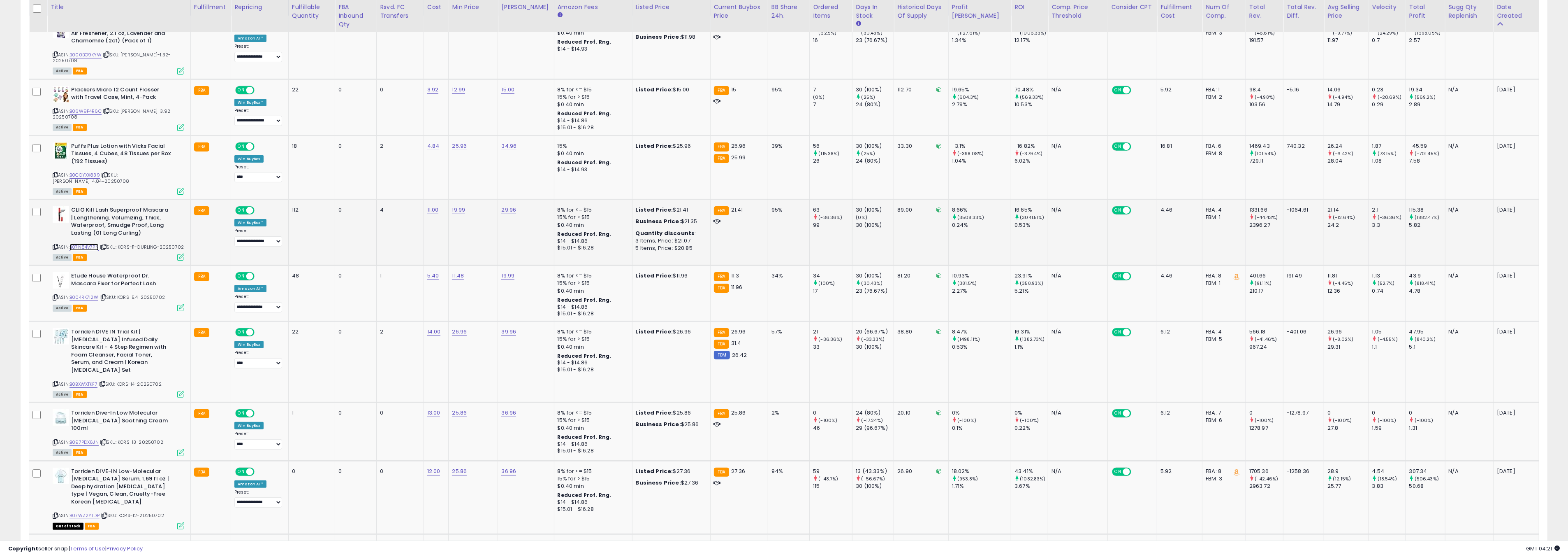
click at [90, 244] on link "B07N84V7PN" at bounding box center [84, 247] width 29 height 7
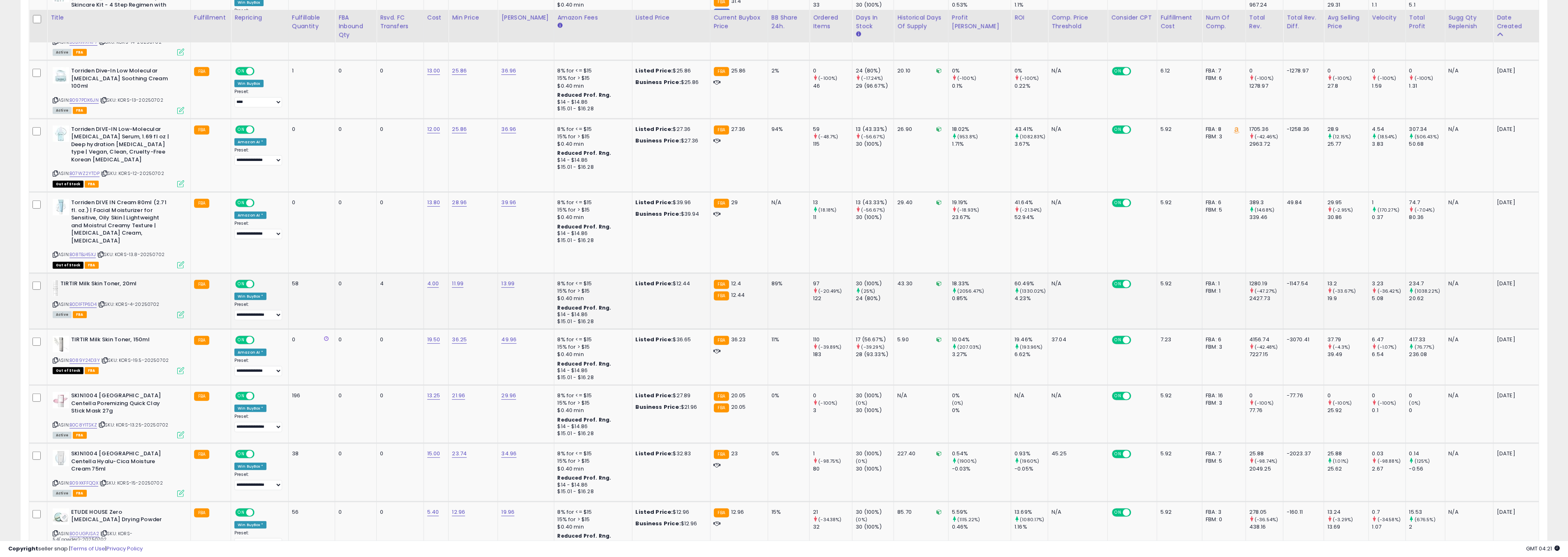
scroll to position [557, 0]
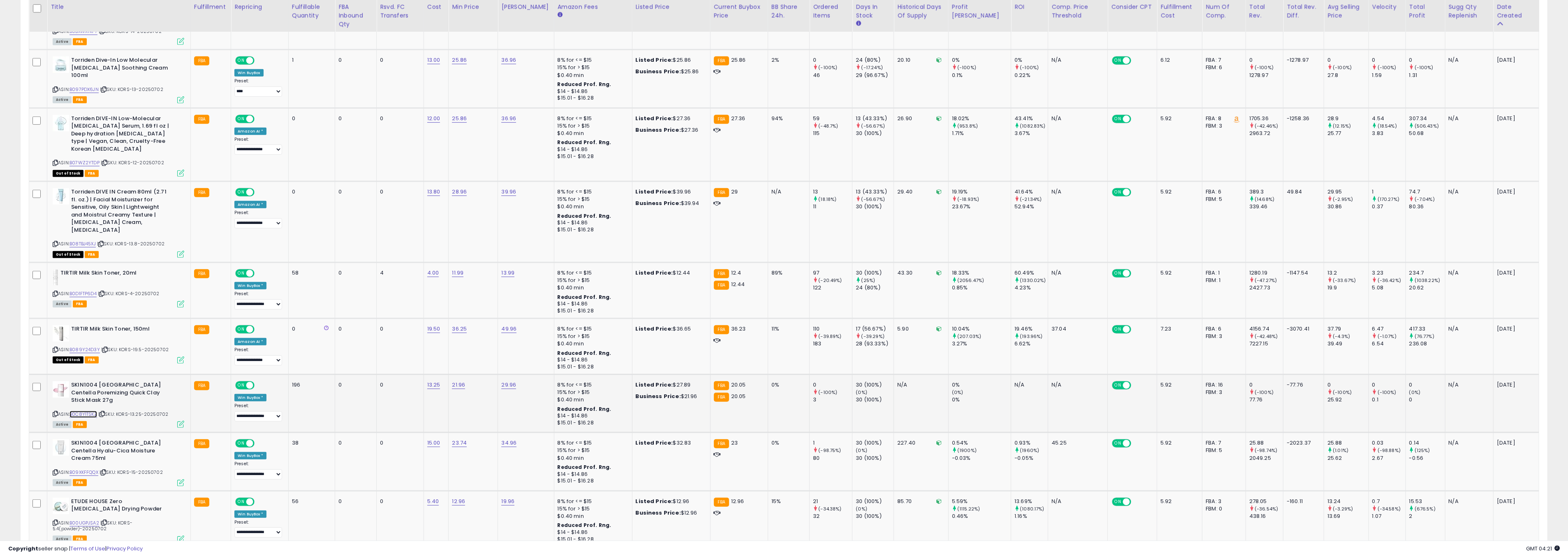
click at [86, 411] on link "B0C8Y1TSKZ" at bounding box center [84, 414] width 28 height 7
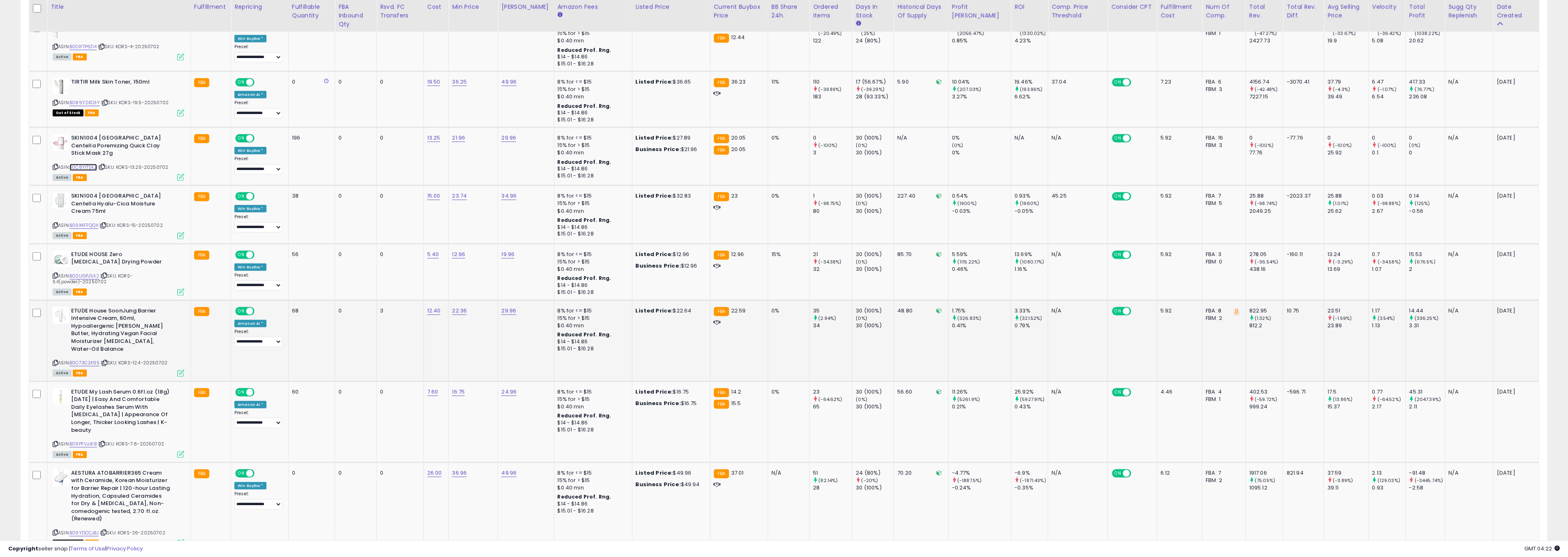
scroll to position [804, 0]
click at [84, 440] on link "B09PFVJJK8" at bounding box center [84, 443] width 28 height 7
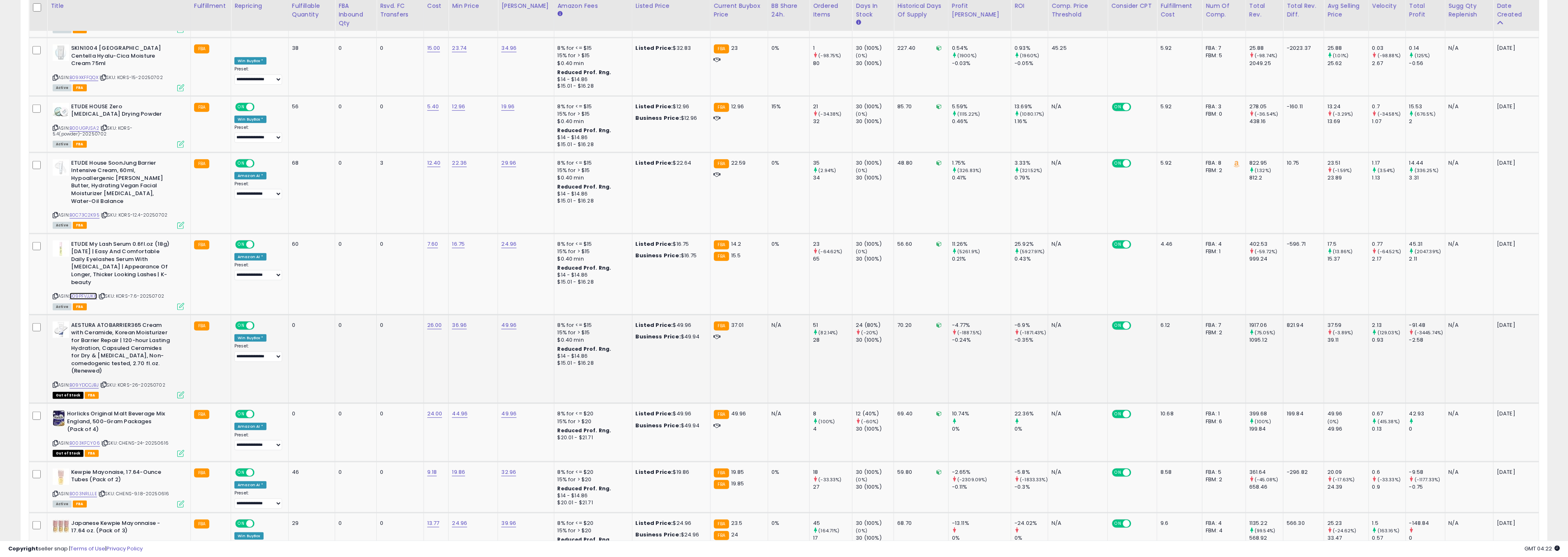
scroll to position [952, 0]
click at [94, 381] on link "B09YDCCJBJ" at bounding box center [84, 384] width 29 height 7
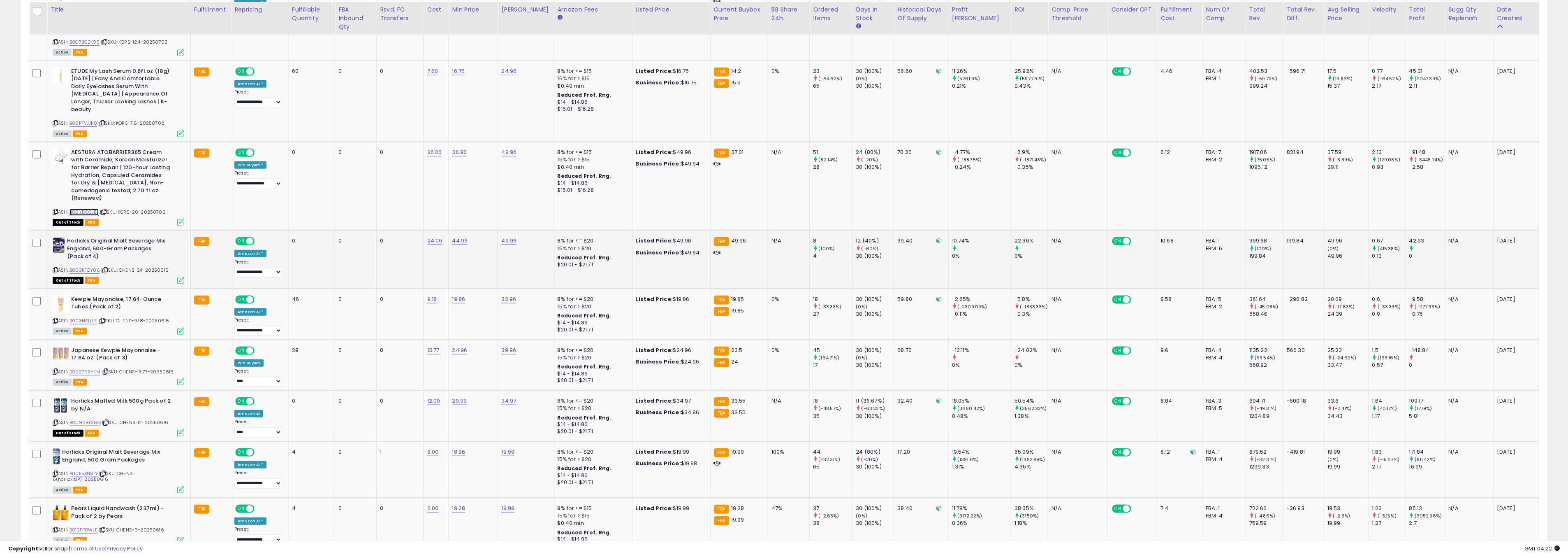
scroll to position [1161, 0]
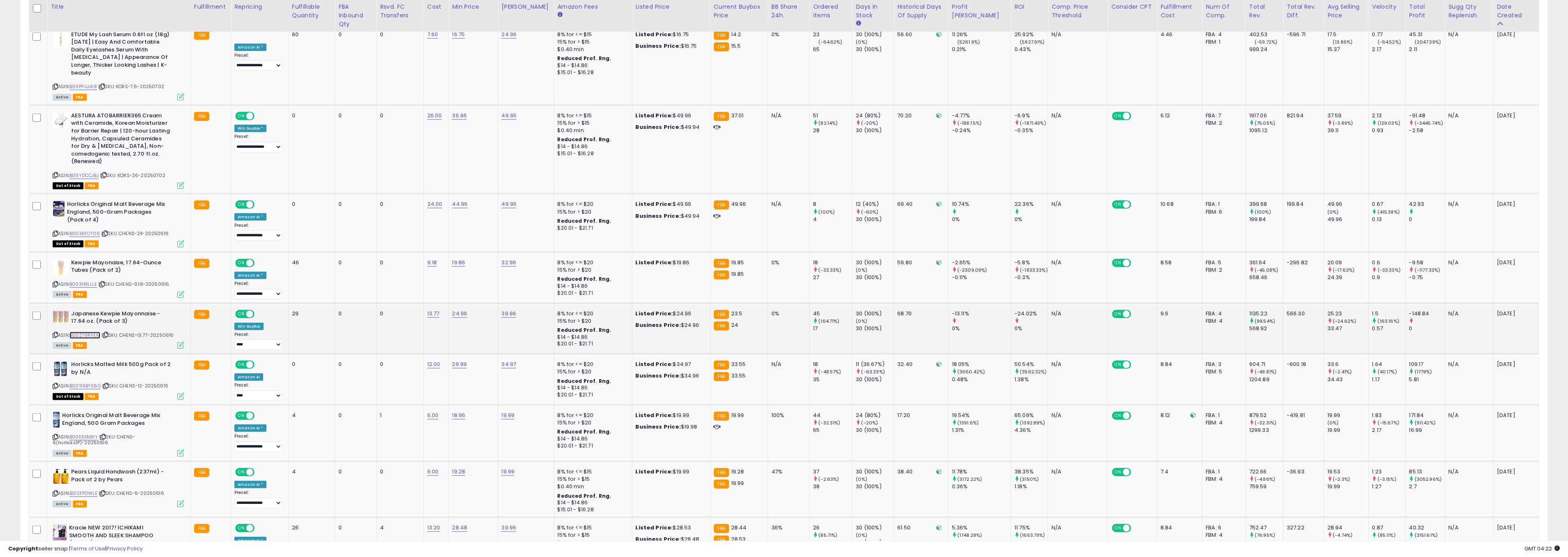
click at [89, 331] on link "B00279RYEM" at bounding box center [85, 334] width 31 height 7
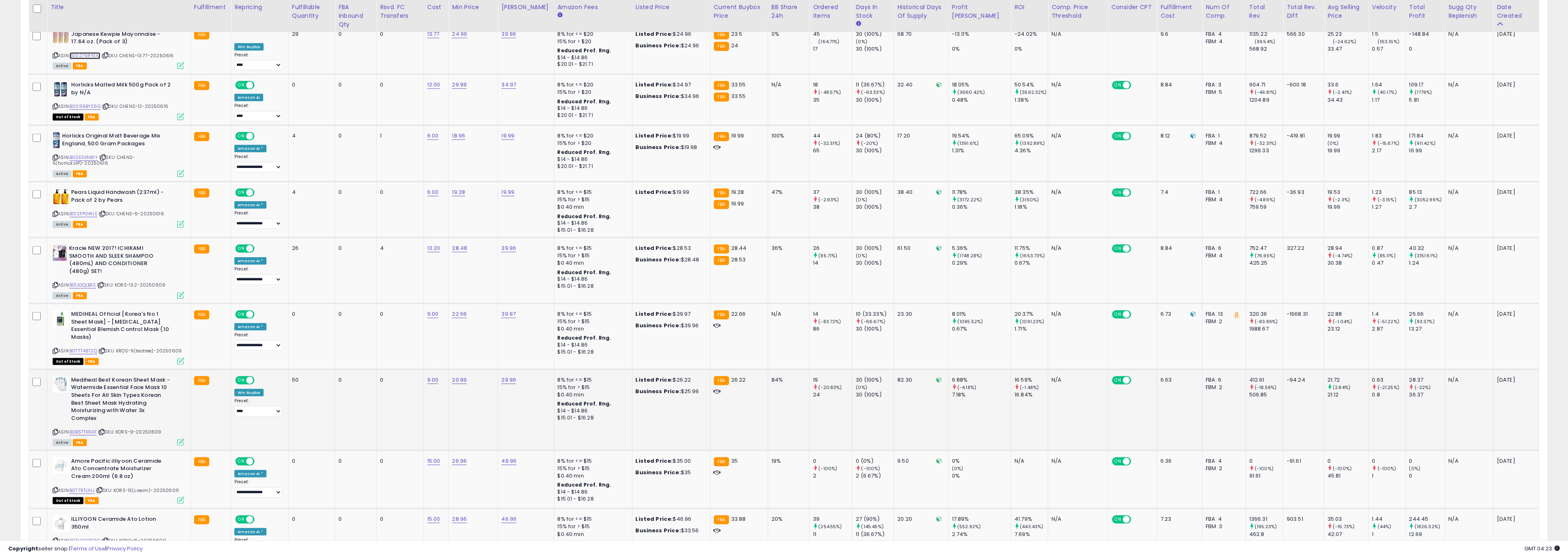
scroll to position [1467, 0]
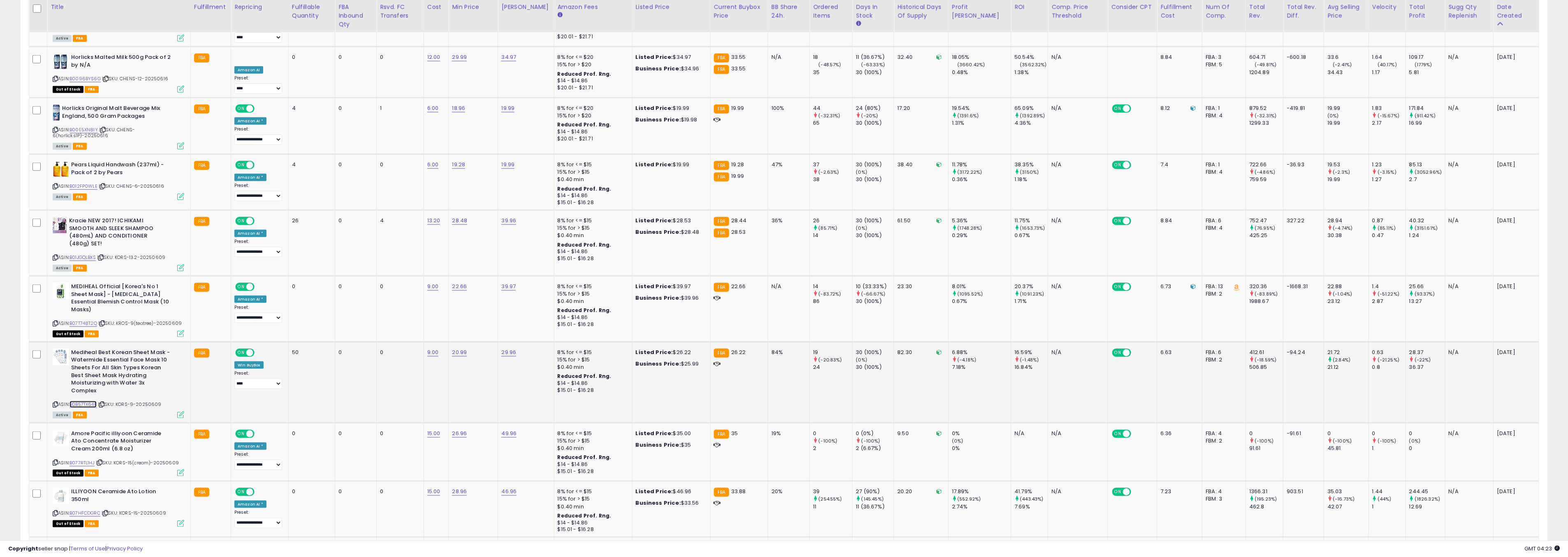
click at [90, 401] on link "B0B57TX64F" at bounding box center [83, 404] width 27 height 7
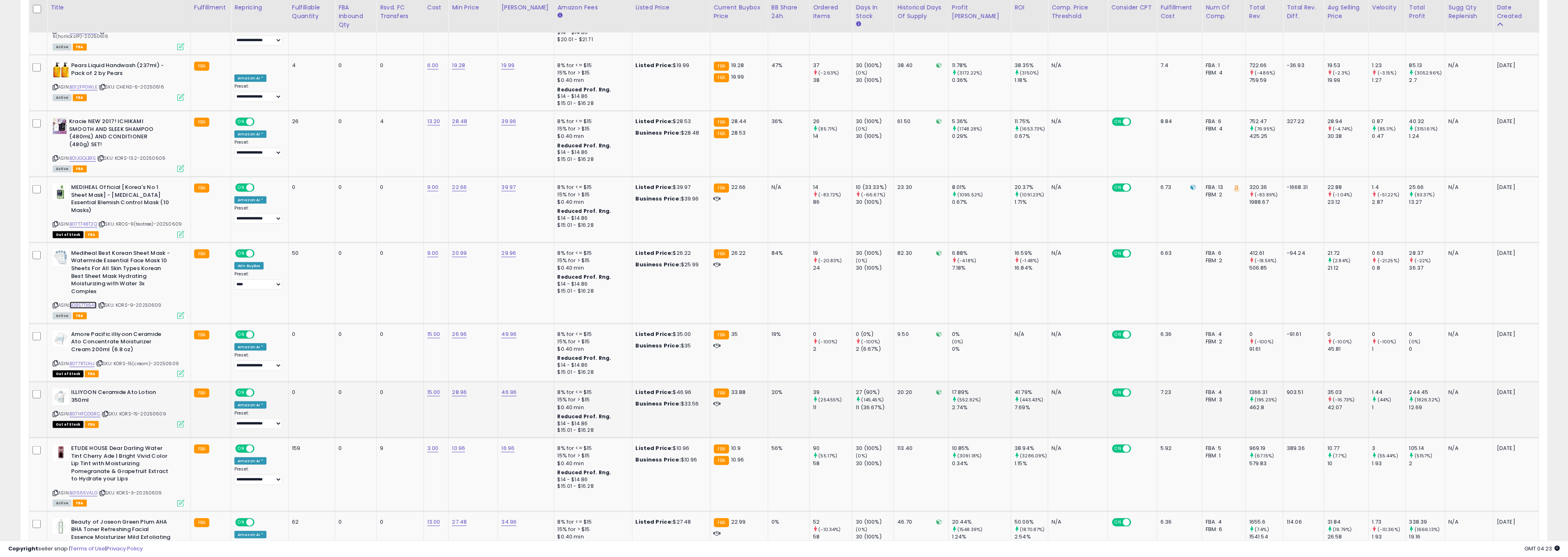
scroll to position [1568, 0]
click at [88, 488] on link "B01565VALG" at bounding box center [84, 491] width 28 height 7
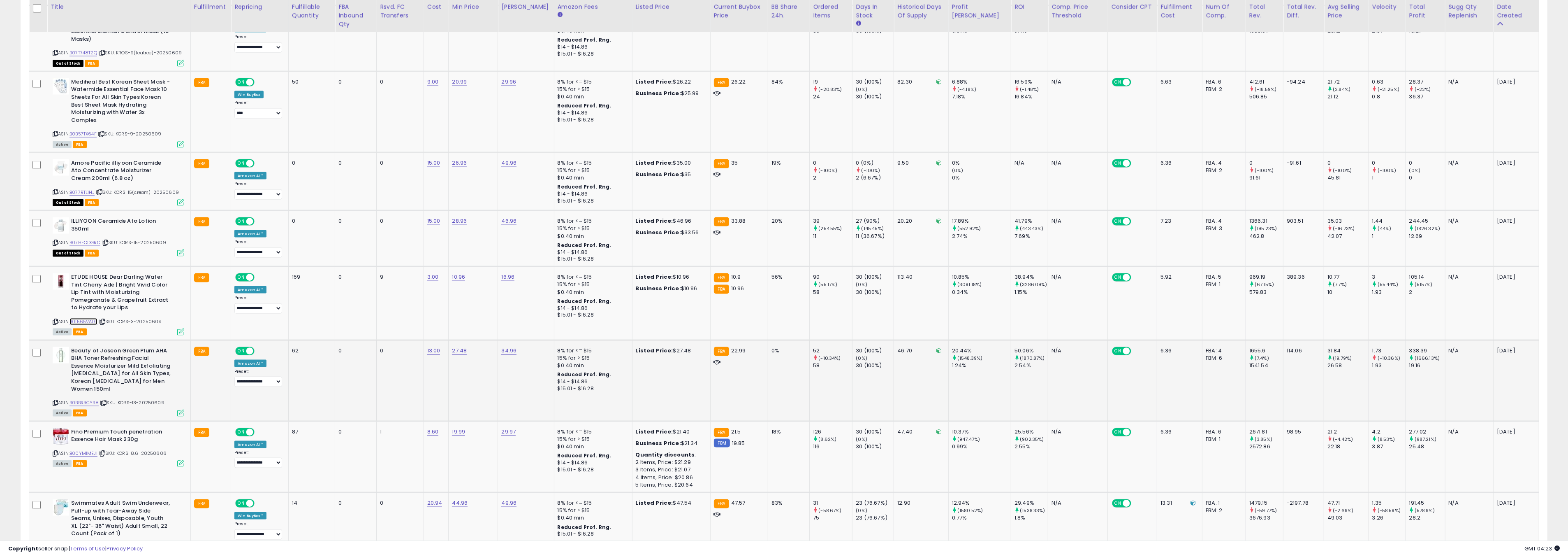
scroll to position [1744, 0]
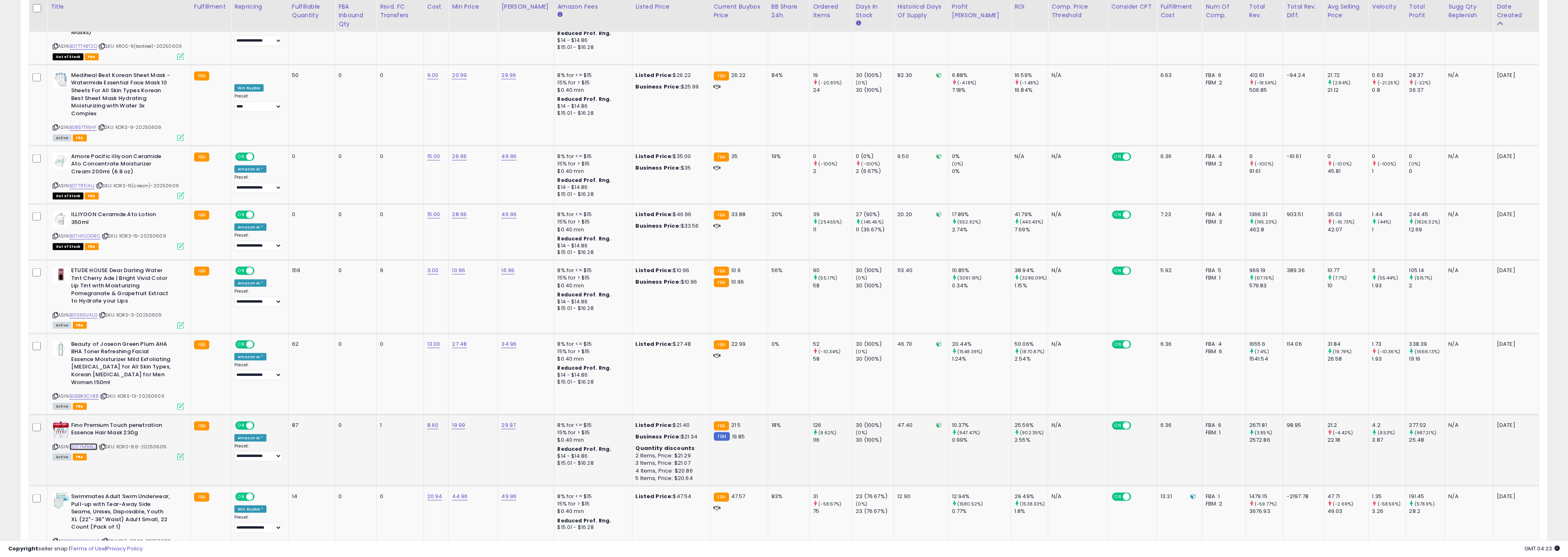
click at [91, 443] on link "B00YM1MEJI" at bounding box center [84, 446] width 28 height 7
click at [92, 443] on link "B00YM1MEJI" at bounding box center [84, 446] width 28 height 7
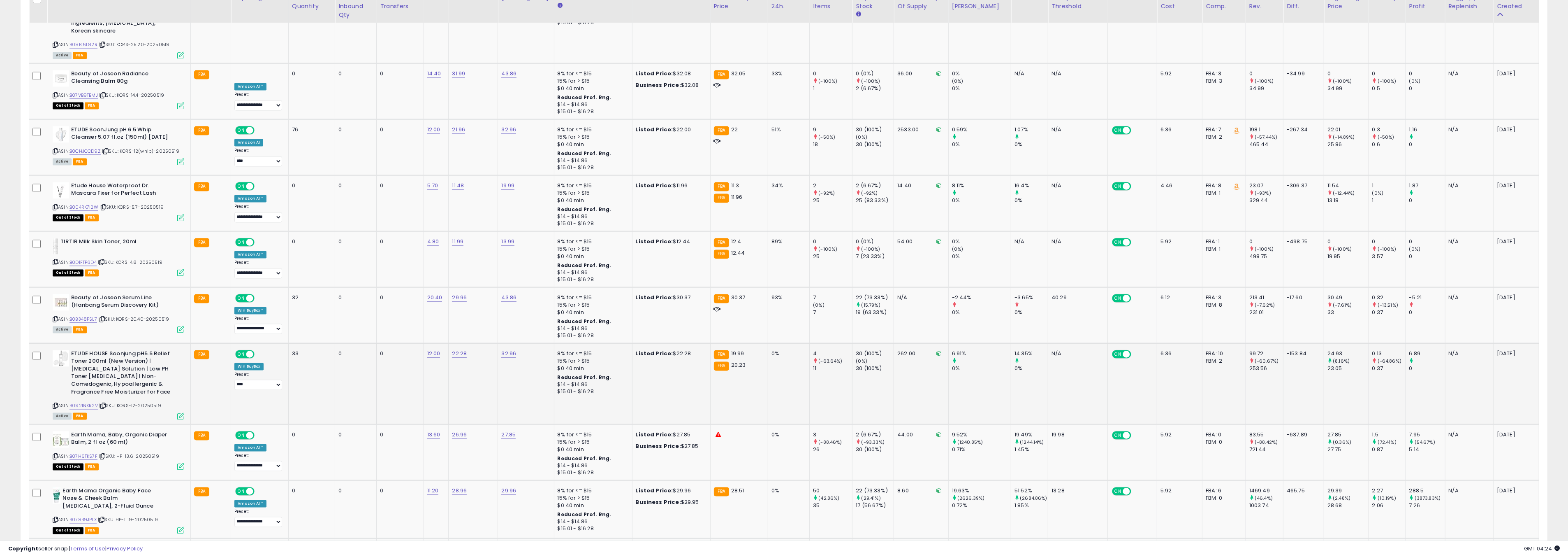
scroll to position [2370, 0]
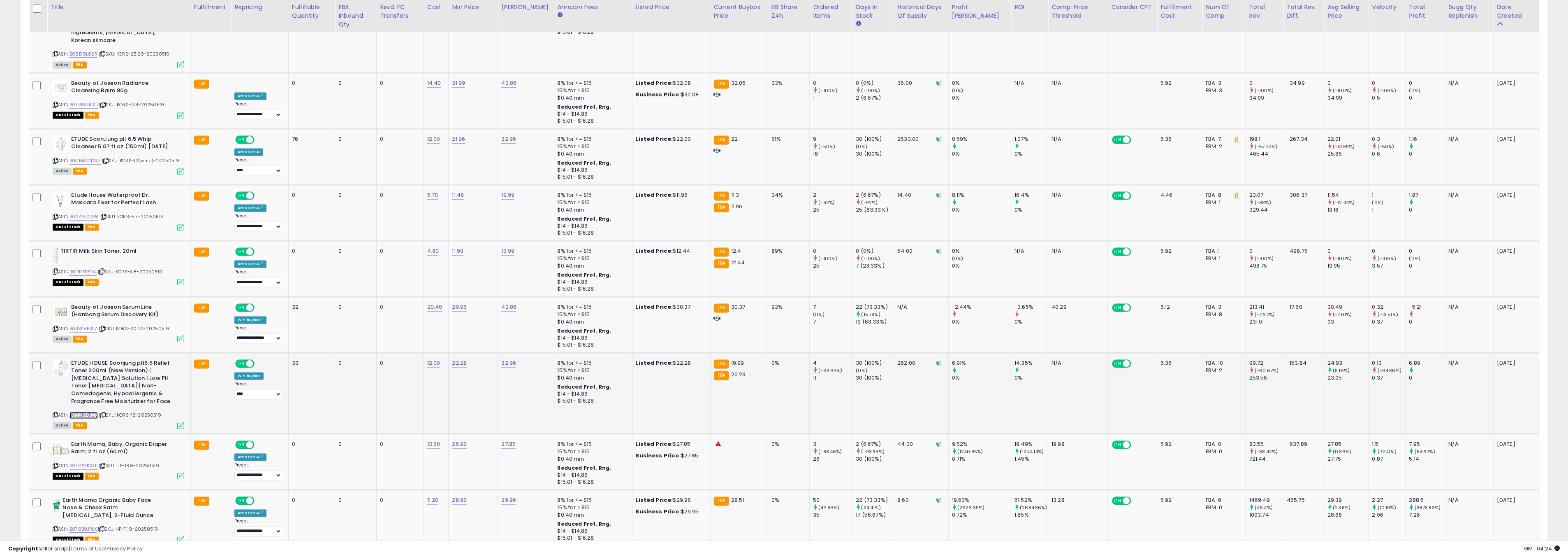
click at [89, 412] on link "B0921NXR2V" at bounding box center [84, 415] width 29 height 7
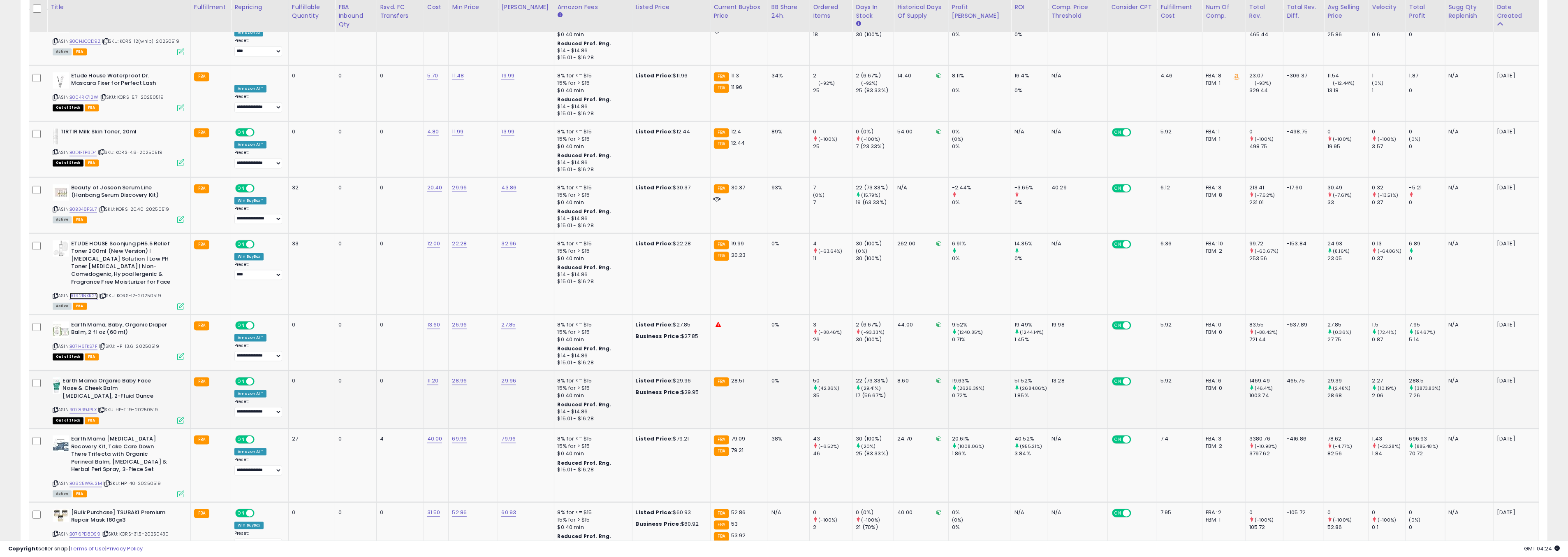
scroll to position [2493, 0]
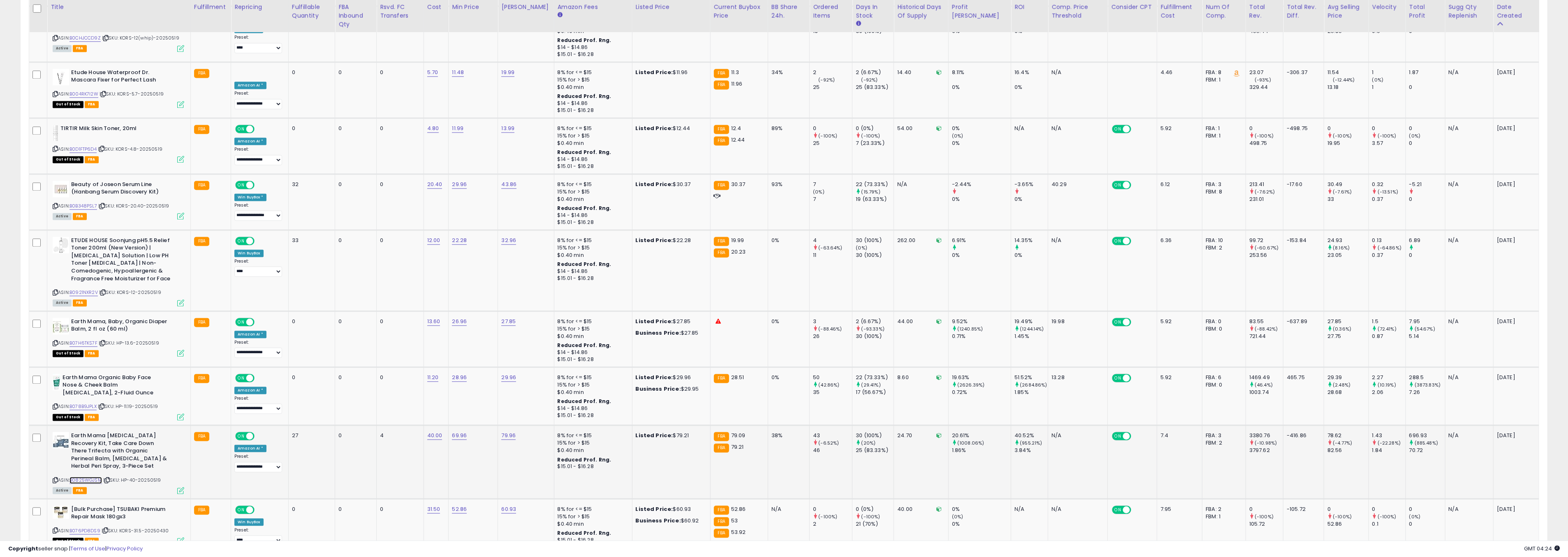
click at [94, 476] on link "B0825WGJSM" at bounding box center [86, 479] width 33 height 7
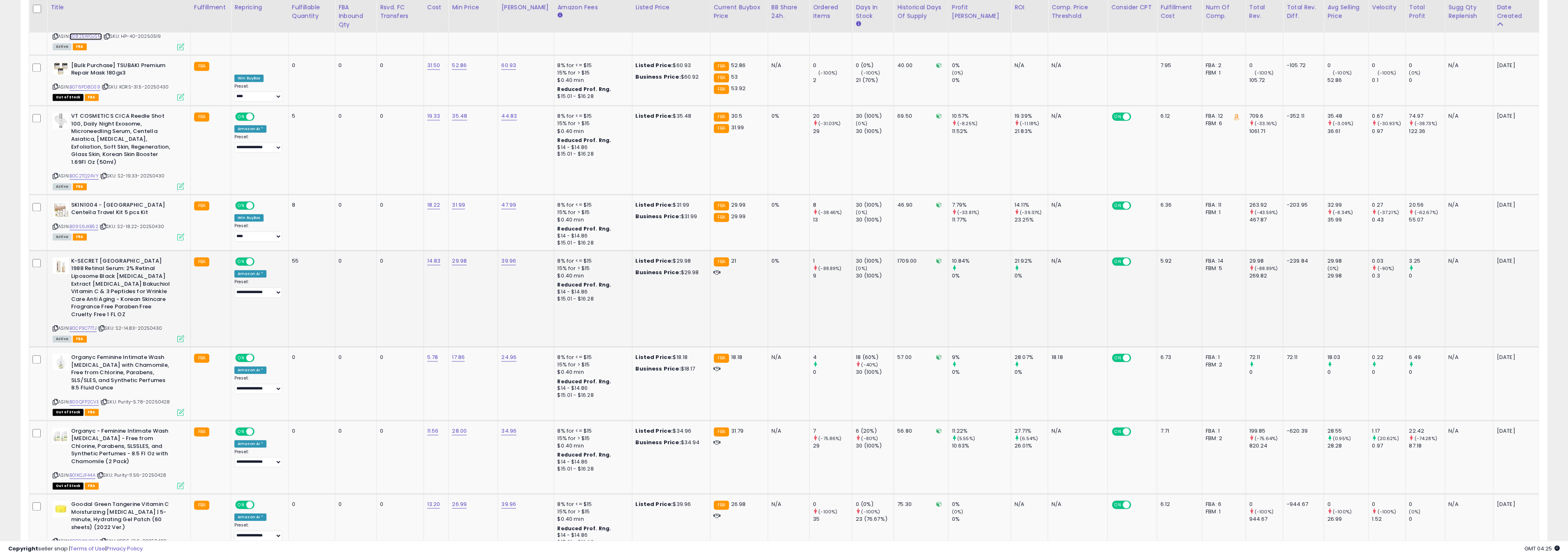
scroll to position [2937, 0]
click at [86, 323] on link "B0CP3C7TTJ" at bounding box center [83, 326] width 27 height 7
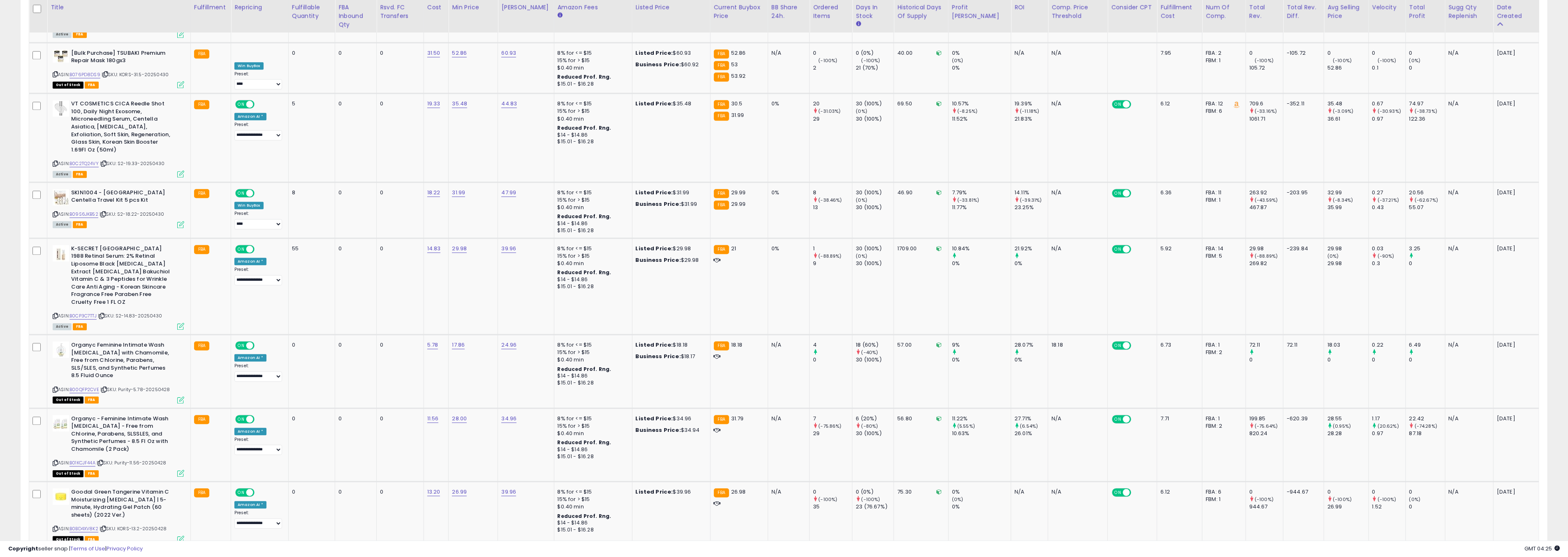
click at [1473, 556] on link "3" at bounding box center [1476, 563] width 14 height 14
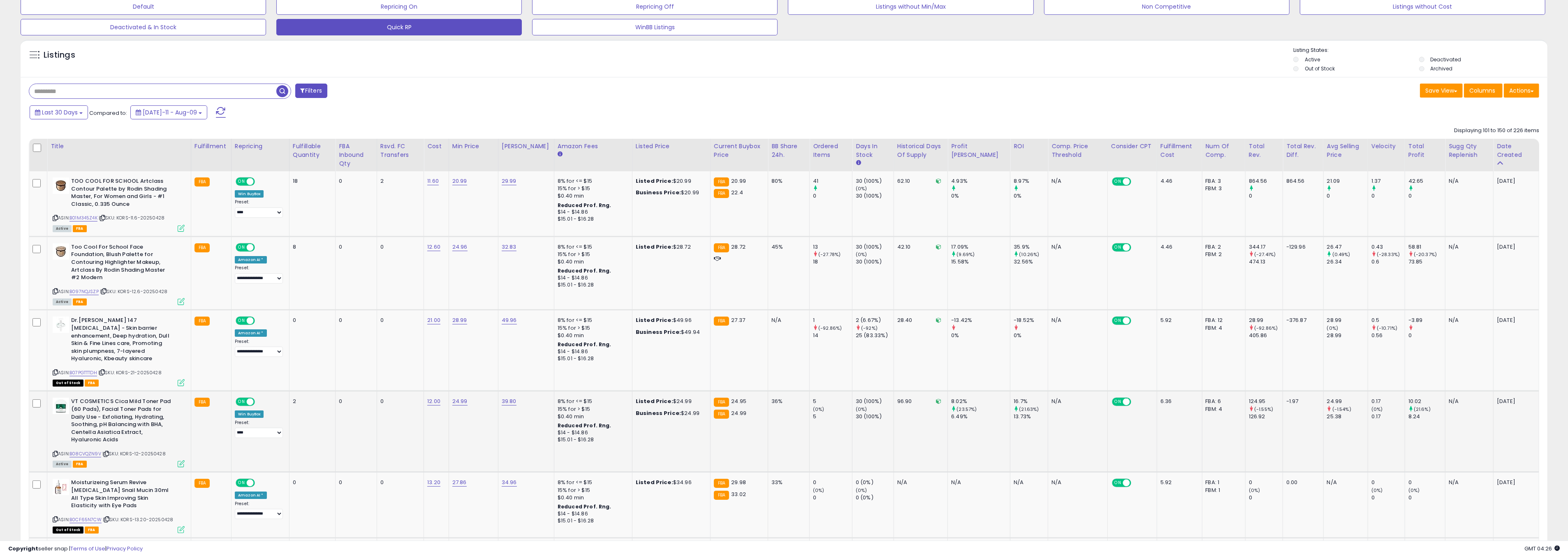
scroll to position [47, 0]
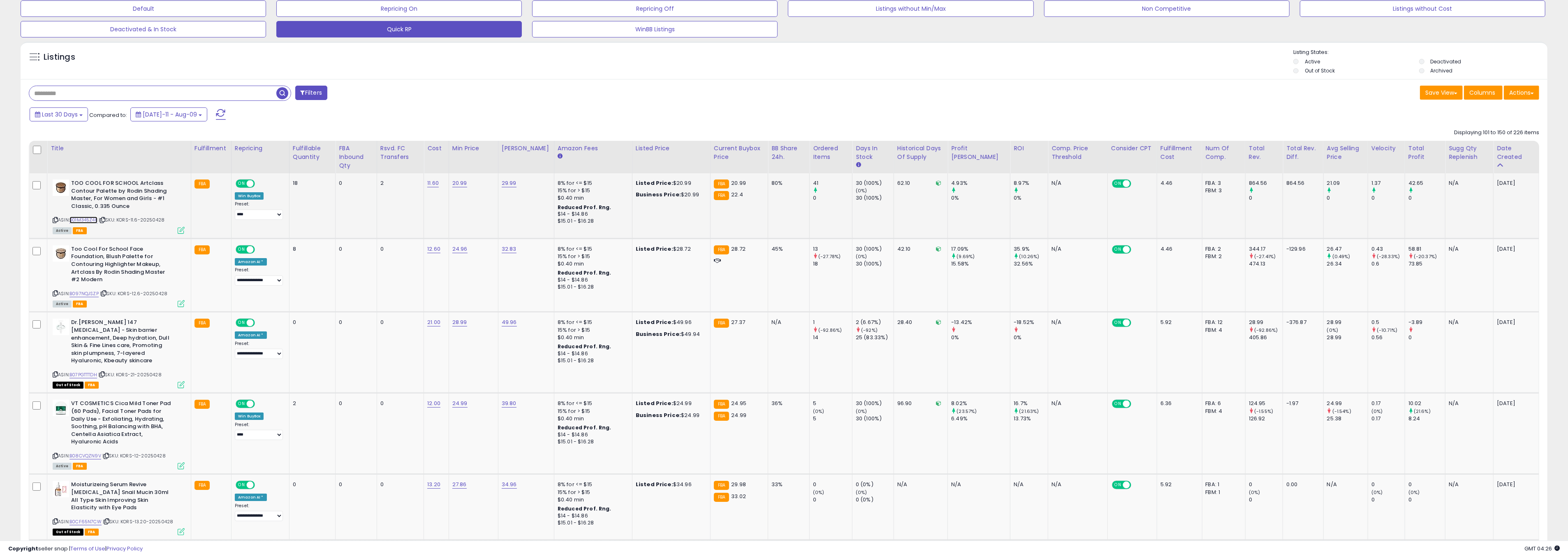
click at [91, 220] on link "B01M345Z4K" at bounding box center [84, 220] width 28 height 7
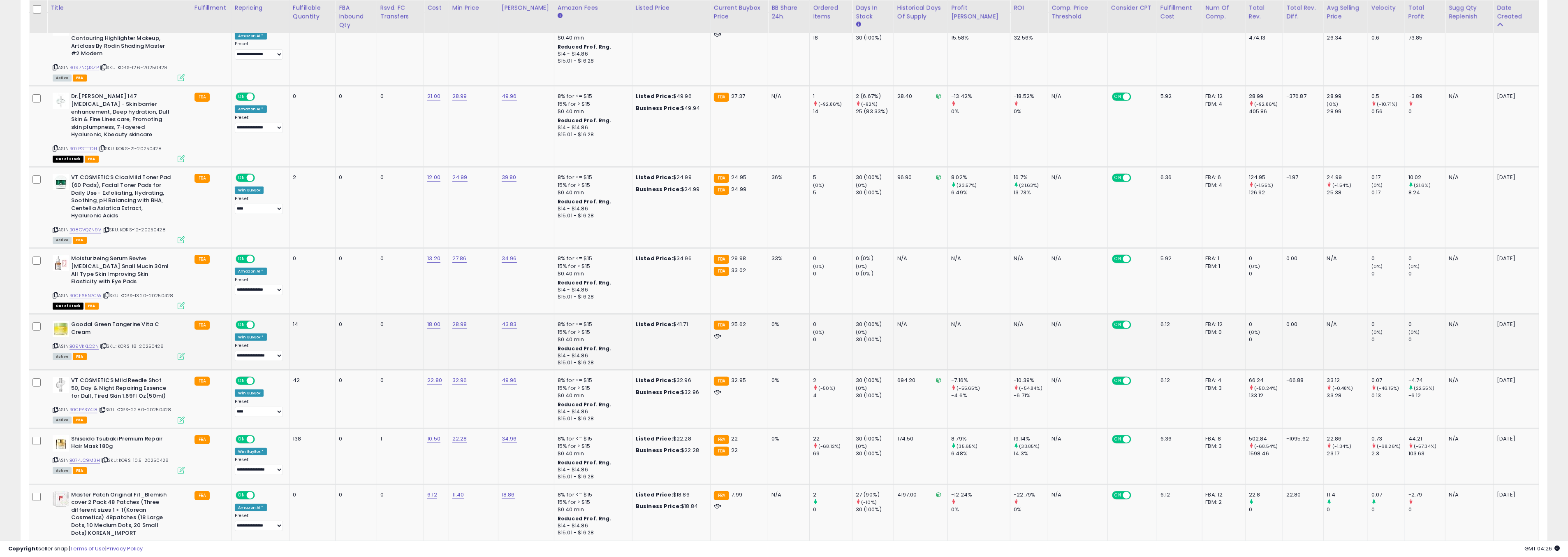
scroll to position [274, 0]
click at [89, 342] on link "B09VKKLC2N" at bounding box center [84, 345] width 29 height 7
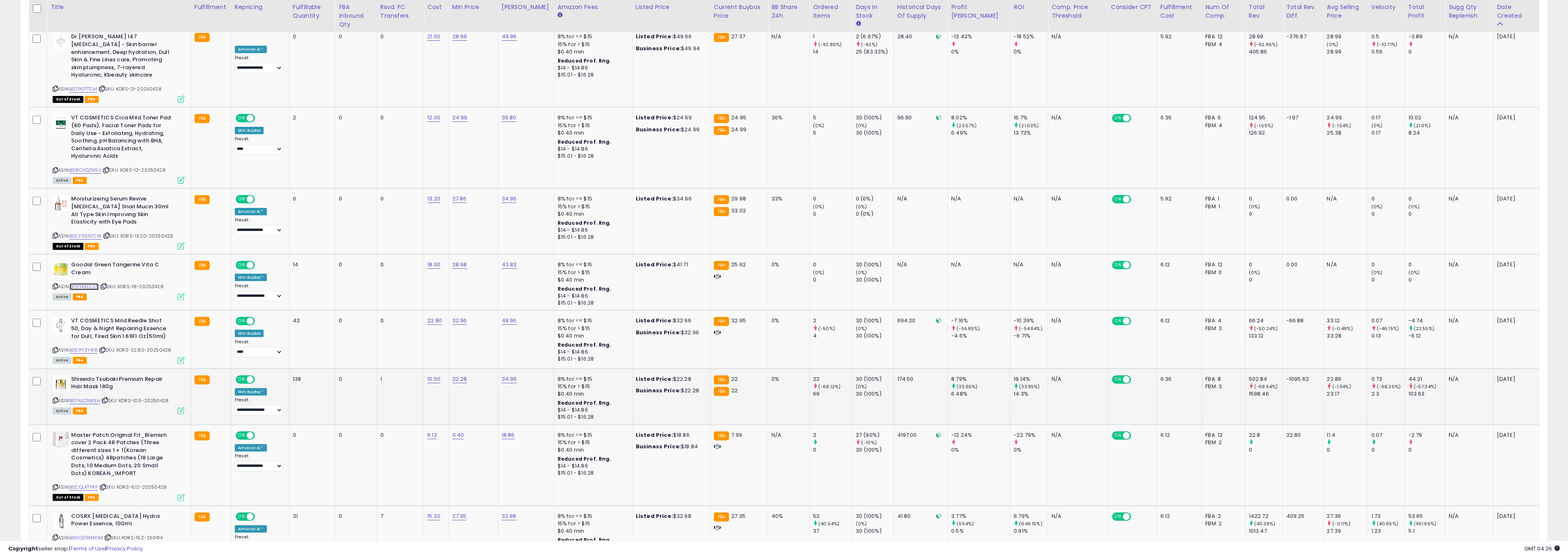
scroll to position [356, 0]
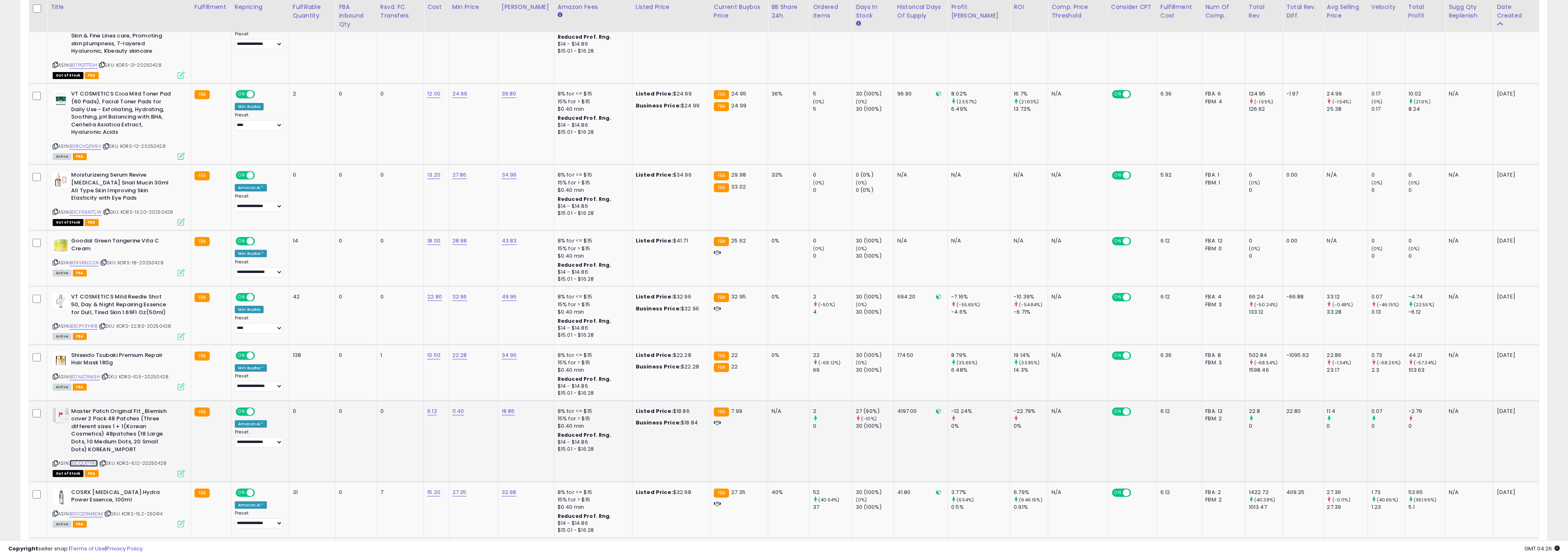
click at [87, 462] on link "B0CQLX7YRF" at bounding box center [84, 463] width 29 height 7
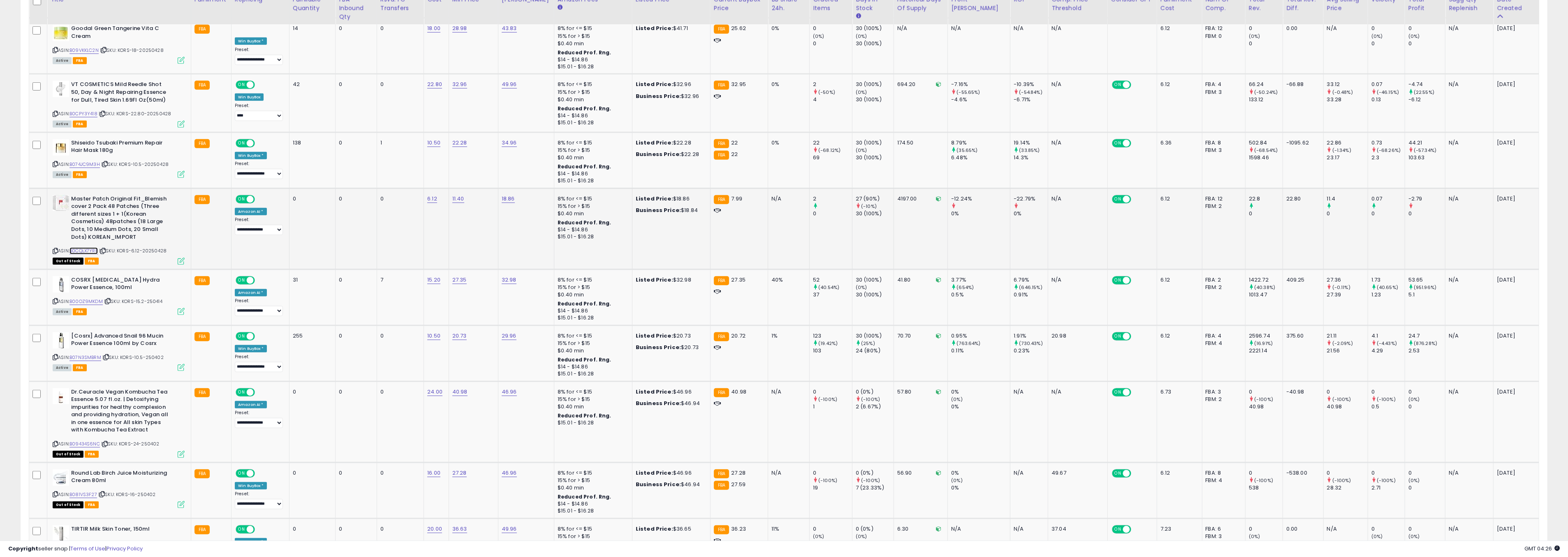
scroll to position [573, 0]
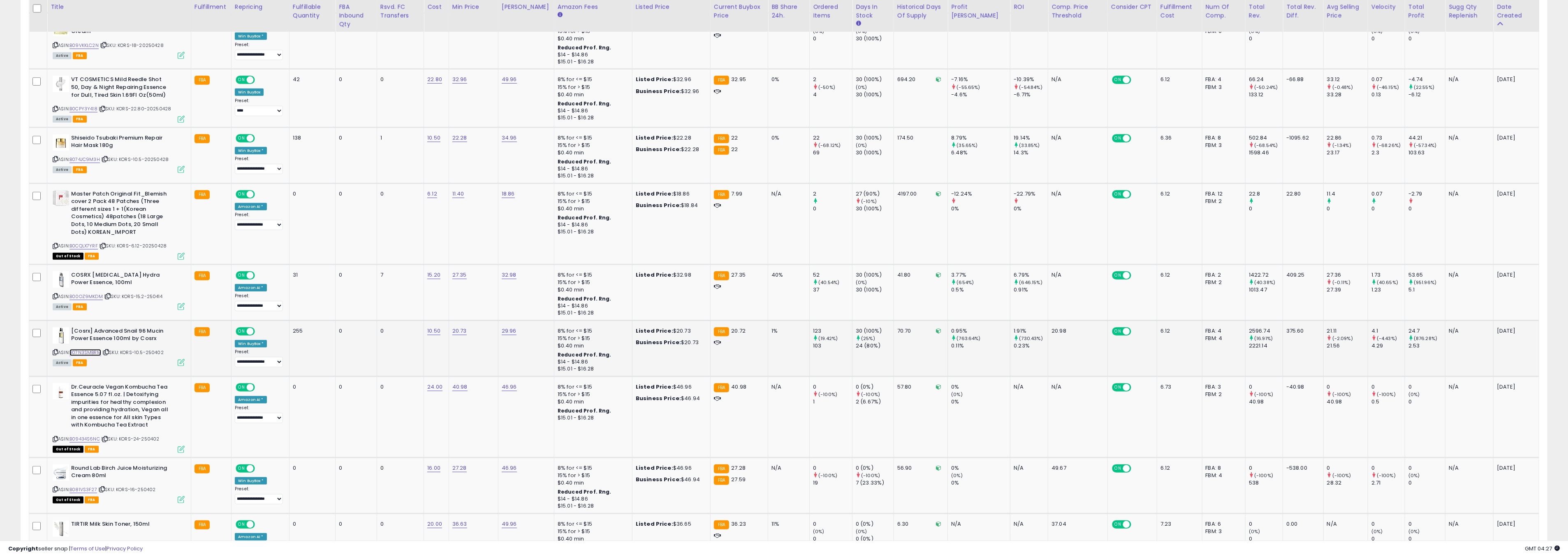
click at [93, 349] on link "B07N3SMBRM" at bounding box center [86, 352] width 32 height 7
click at [464, 331] on link "20.73" at bounding box center [459, 330] width 14 height 8
type input "*****"
click at [492, 307] on button "submit" at bounding box center [486, 306] width 14 height 12
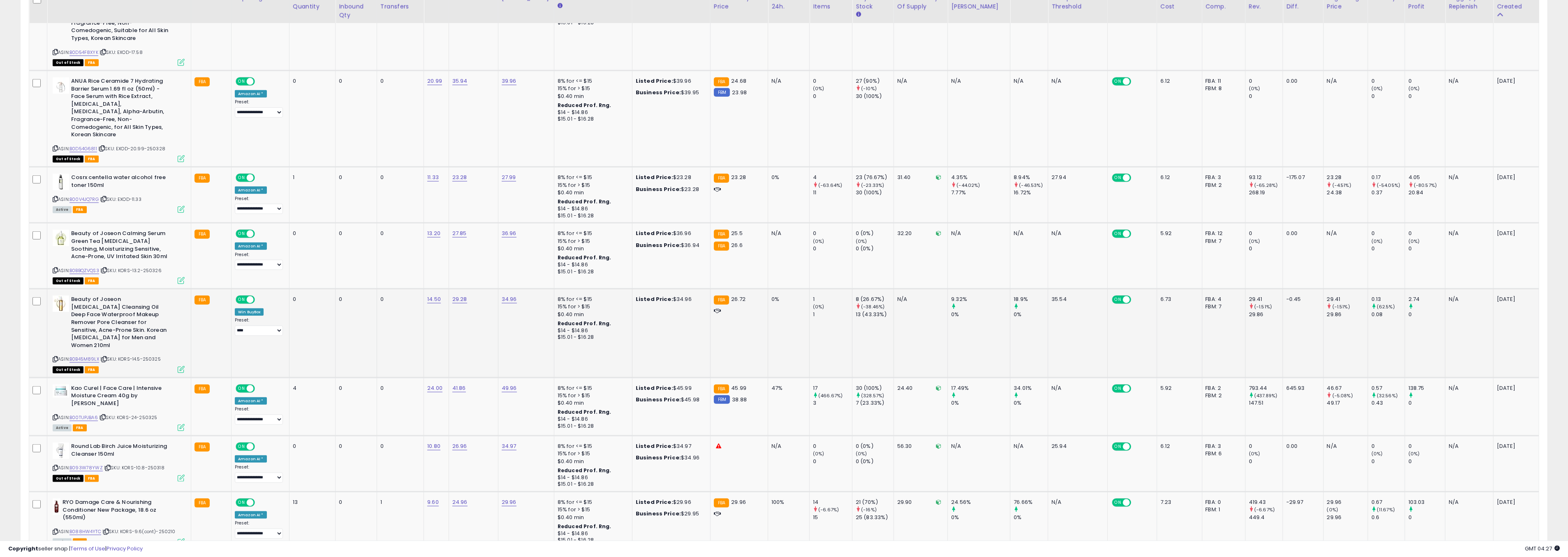
scroll to position [1310, 0]
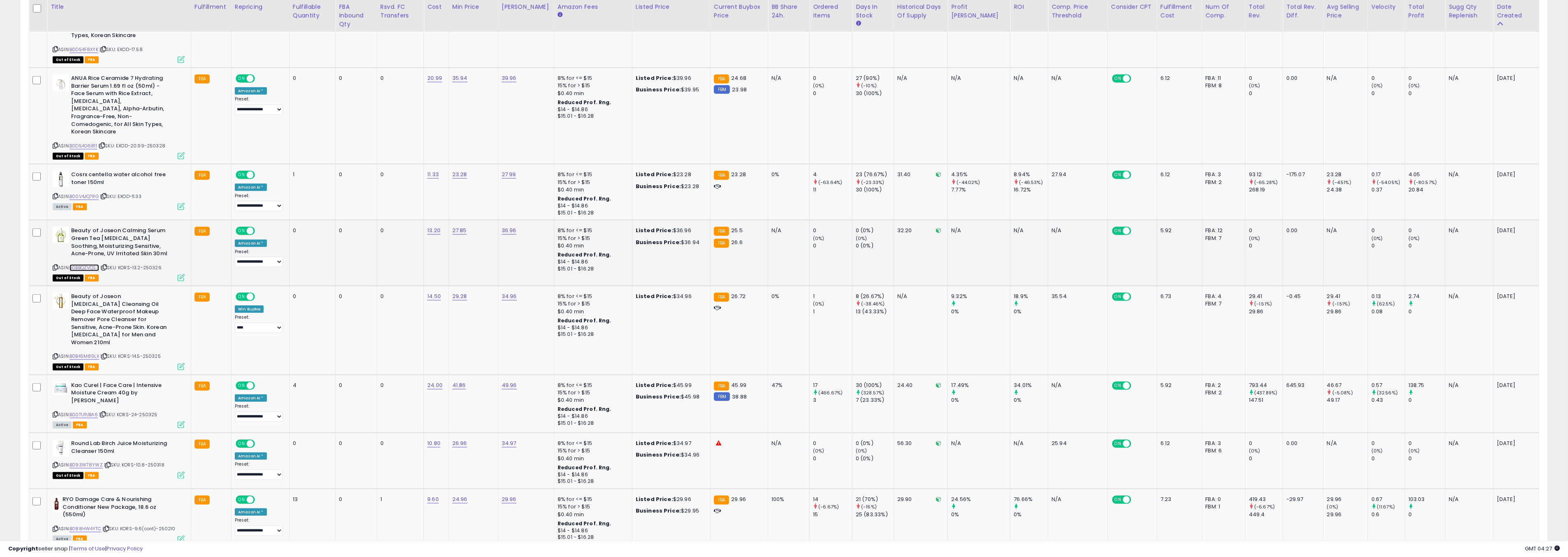
click at [89, 264] on link "B0BBQZVQS3" at bounding box center [85, 267] width 30 height 7
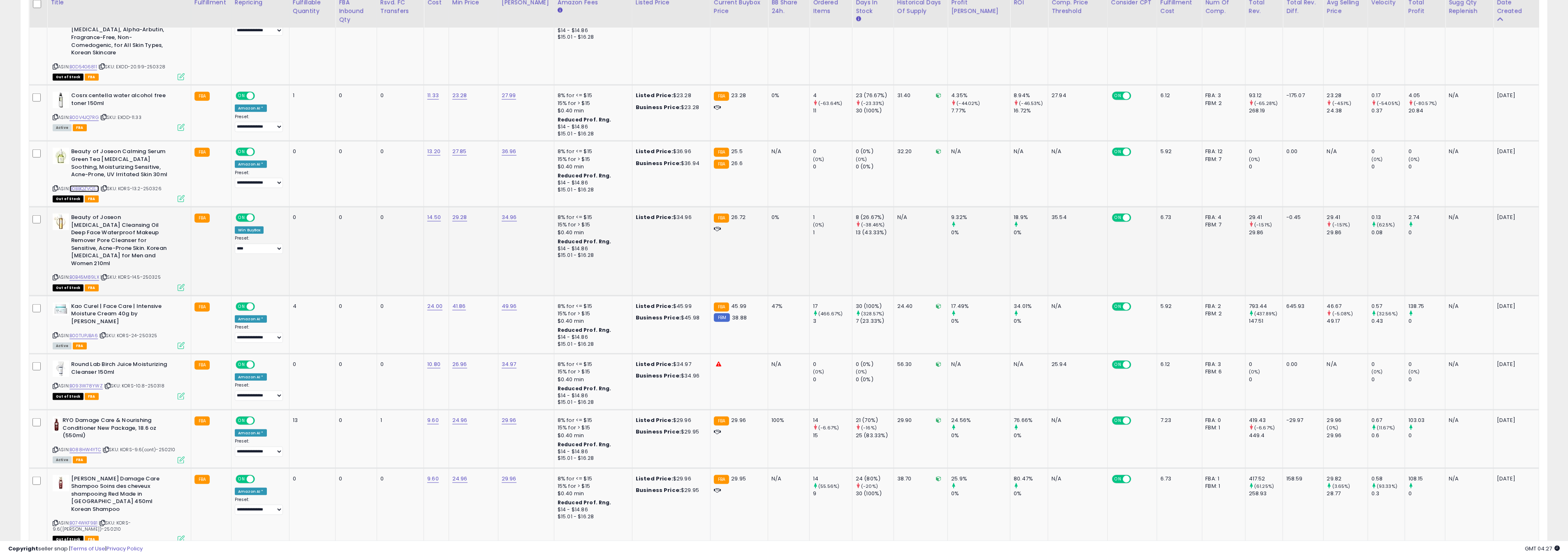
scroll to position [1394, 0]
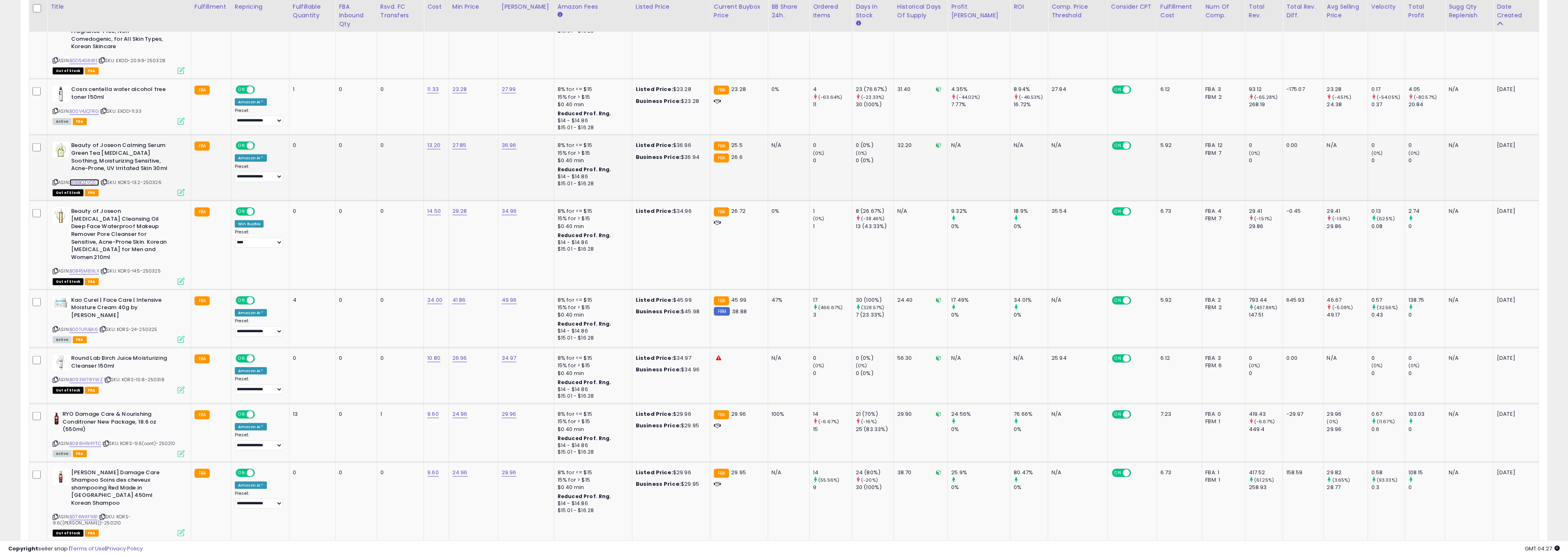
click at [88, 179] on link "B0BBQZVQS3" at bounding box center [85, 182] width 30 height 7
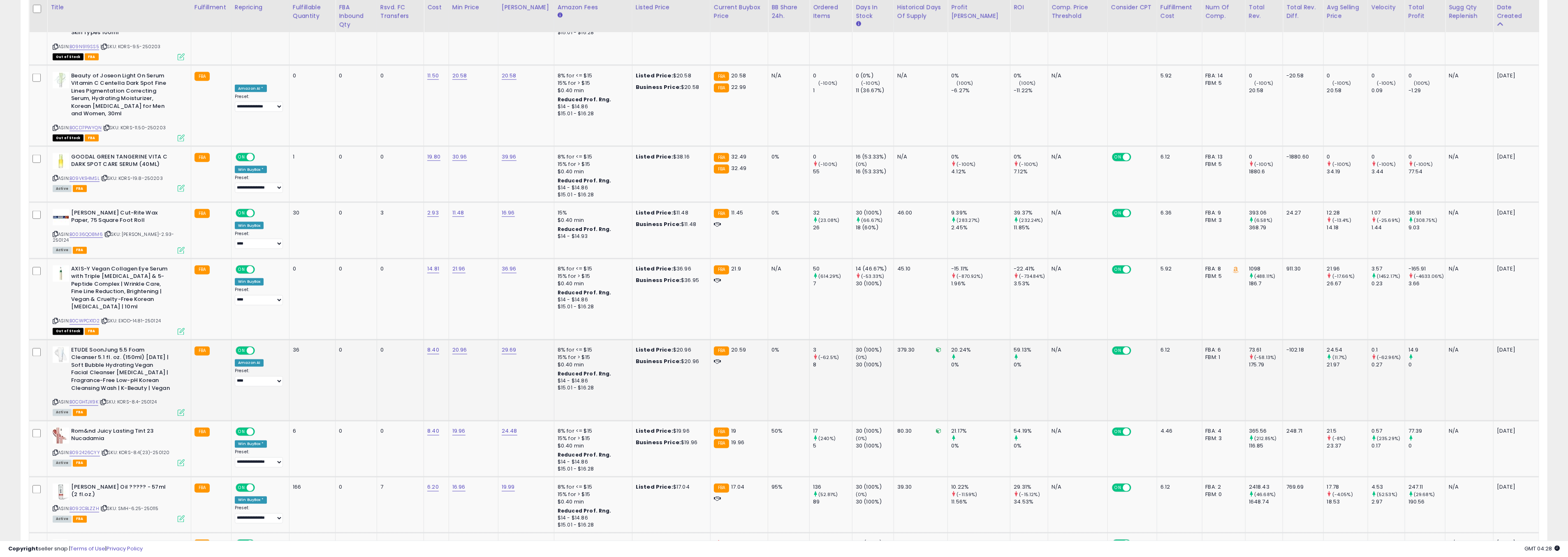
scroll to position [2105, 0]
click at [87, 398] on link "B0CGHTJX9K" at bounding box center [84, 401] width 29 height 7
click at [460, 345] on link "20.96" at bounding box center [459, 349] width 15 height 8
type input "*****"
drag, startPoint x: 494, startPoint y: 276, endPoint x: 463, endPoint y: 287, distance: 32.9
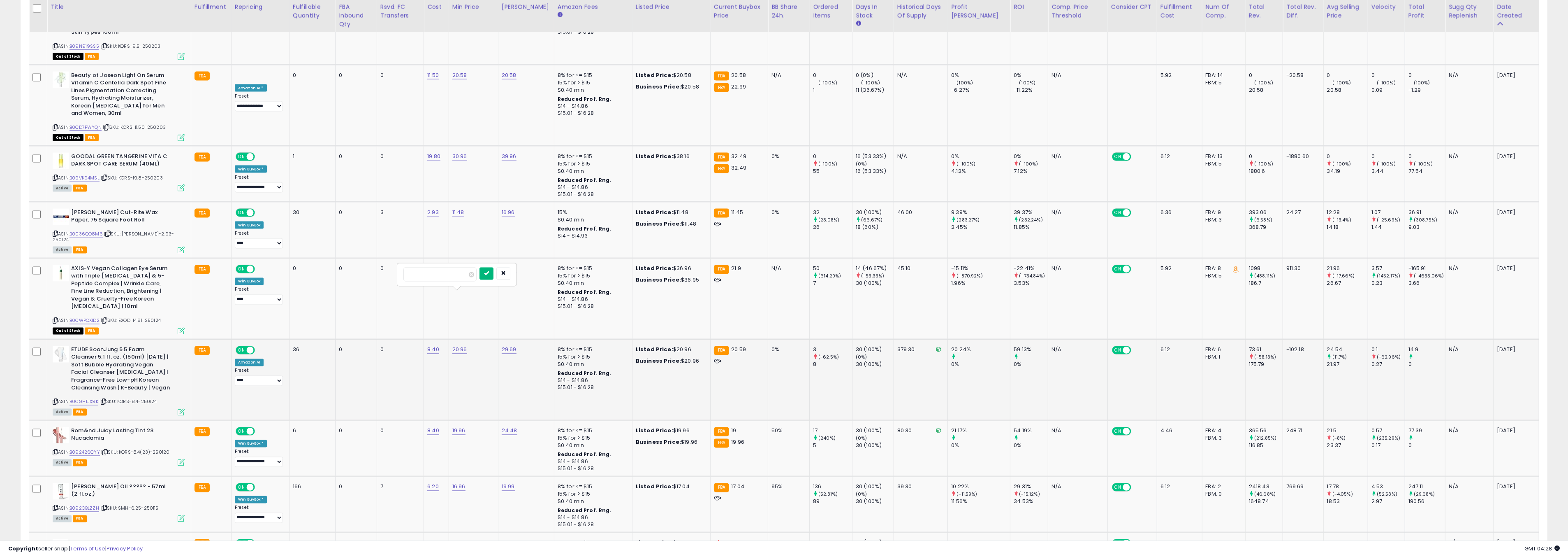
click at [489, 276] on icon "submit" at bounding box center [486, 273] width 5 height 5
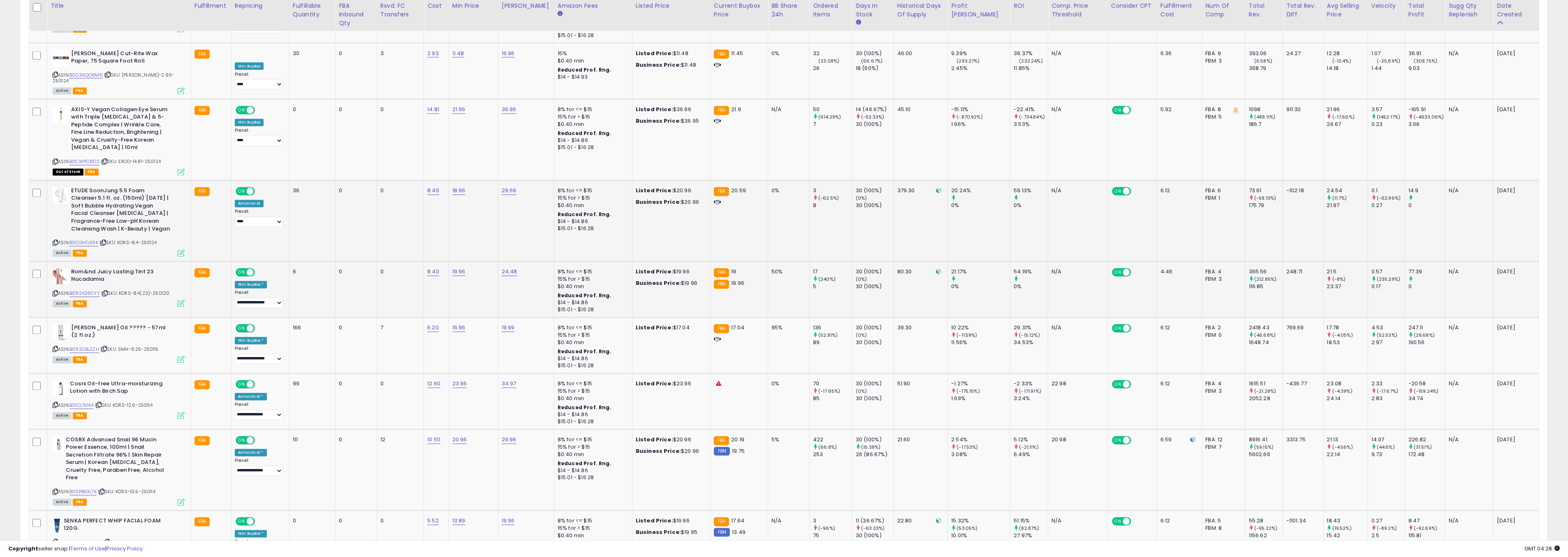
scroll to position [2265, 0]
click at [84, 345] on link "B092CBLZZH" at bounding box center [85, 348] width 30 height 7
click at [83, 401] on link "B01CLTKI4A" at bounding box center [82, 404] width 24 height 7
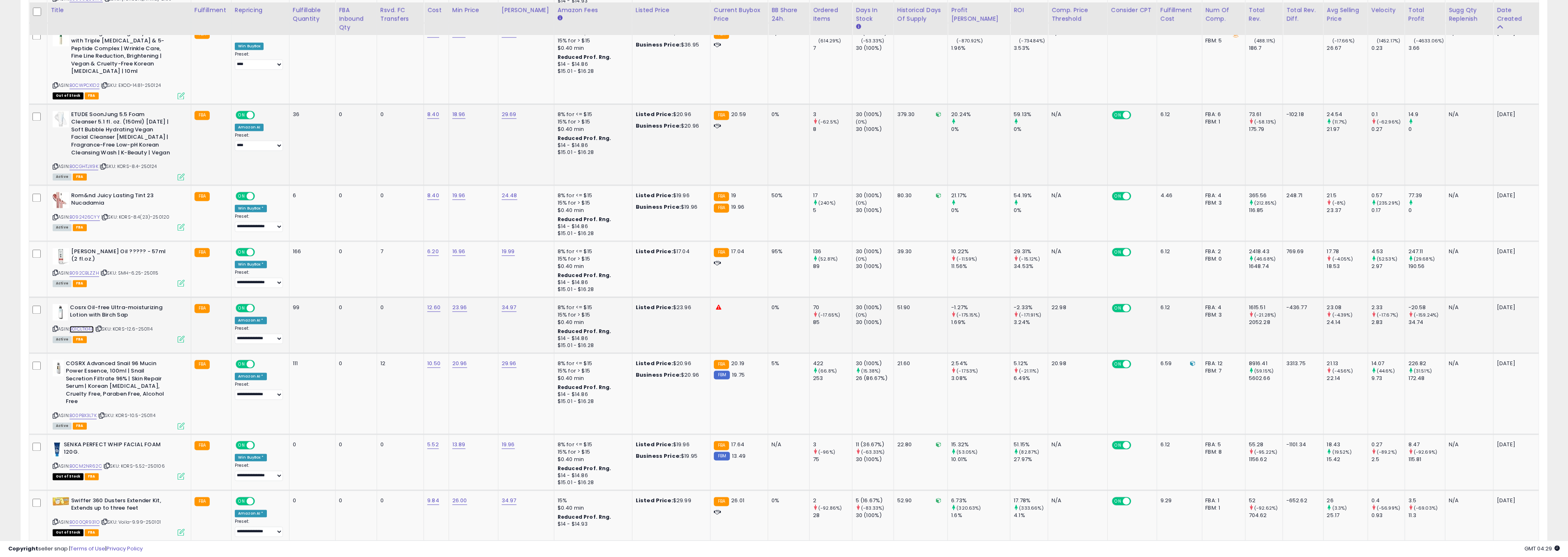
scroll to position [2348, 0]
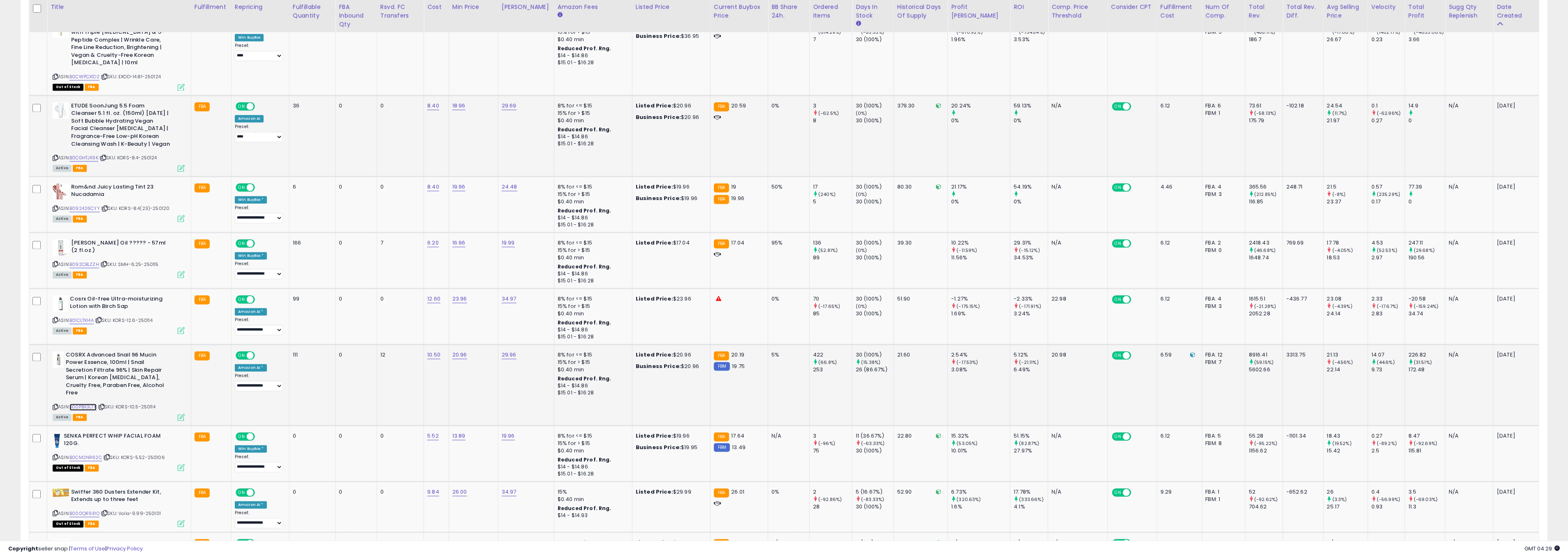
click at [86, 404] on link "B00PBX3L7K" at bounding box center [83, 407] width 27 height 7
click at [90, 404] on link "B00PBX3L7K" at bounding box center [83, 407] width 27 height 7
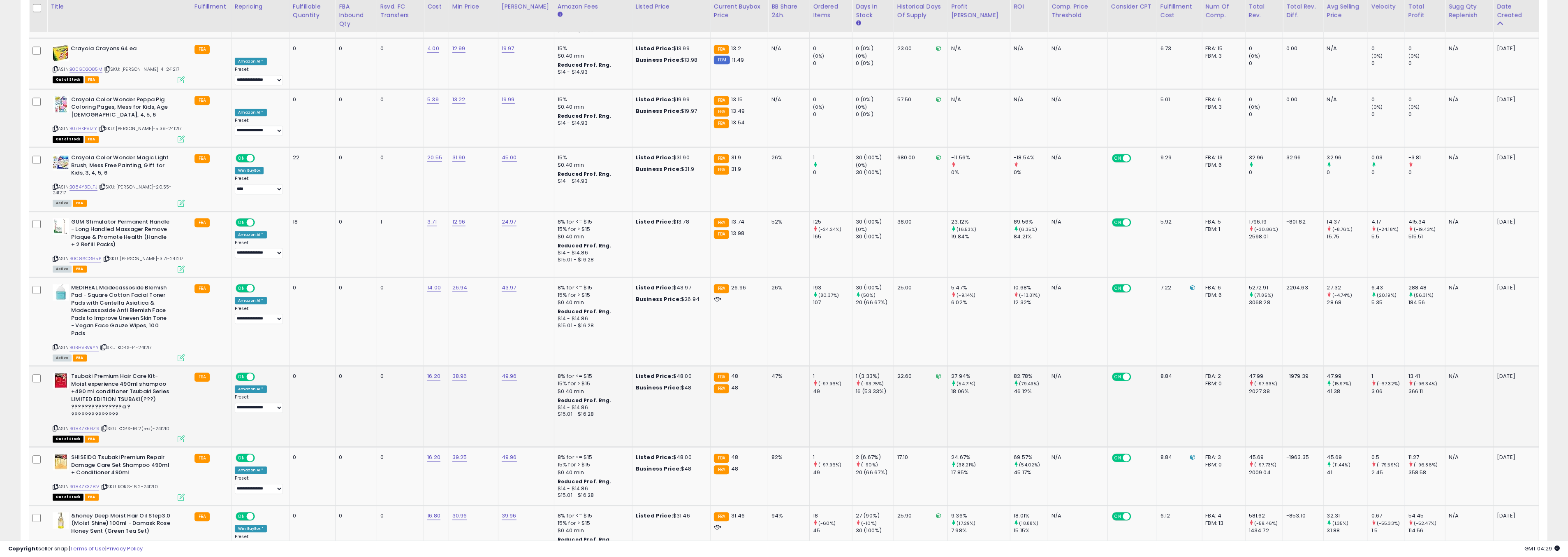
scroll to position [3012, 0]
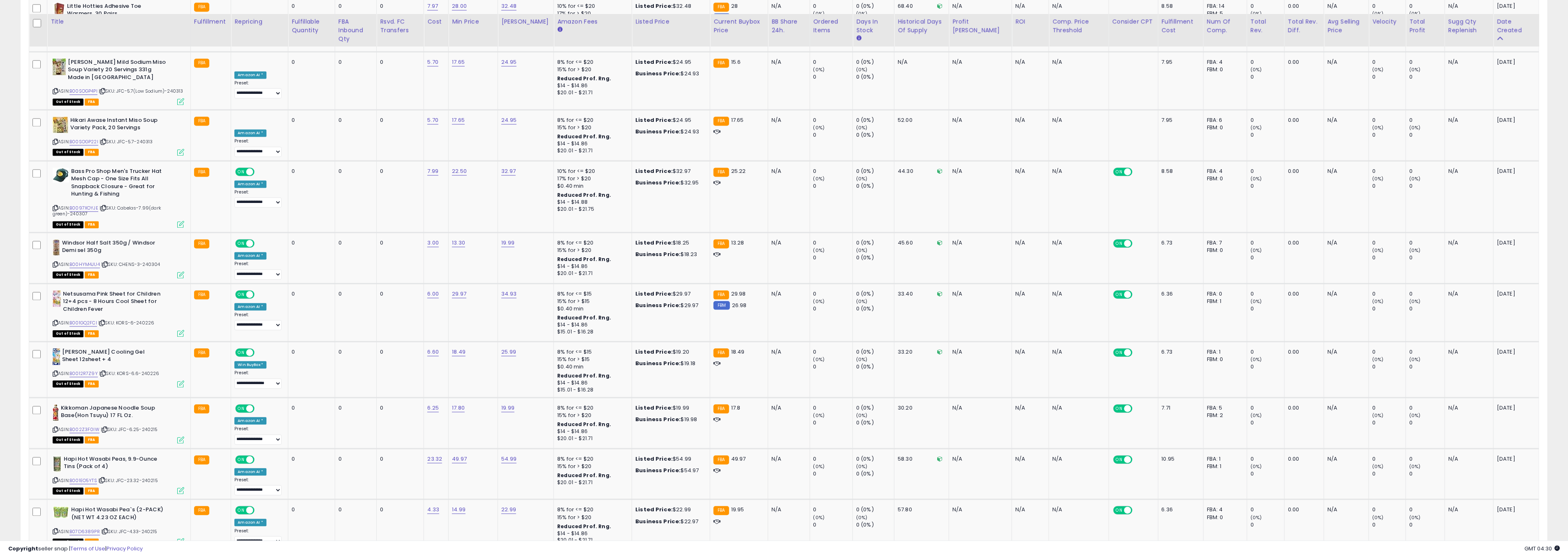
scroll to position [2660, 0]
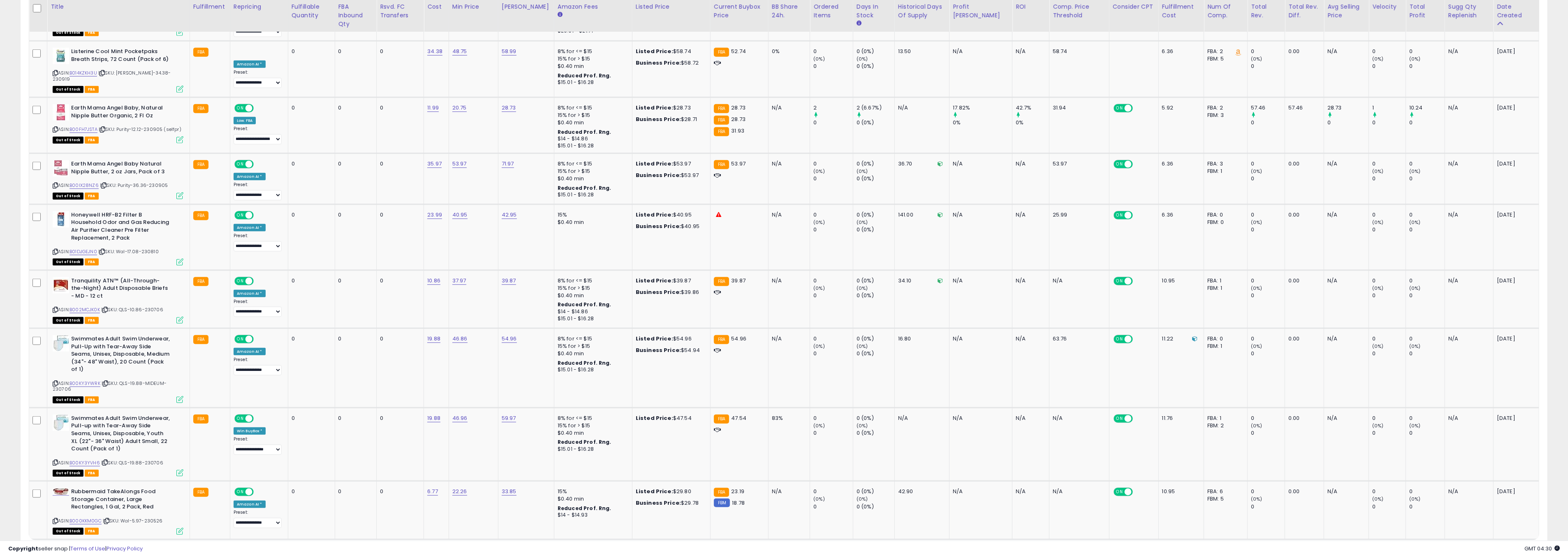
scroll to position [1210, 0]
